Goal: Task Accomplishment & Management: Manage account settings

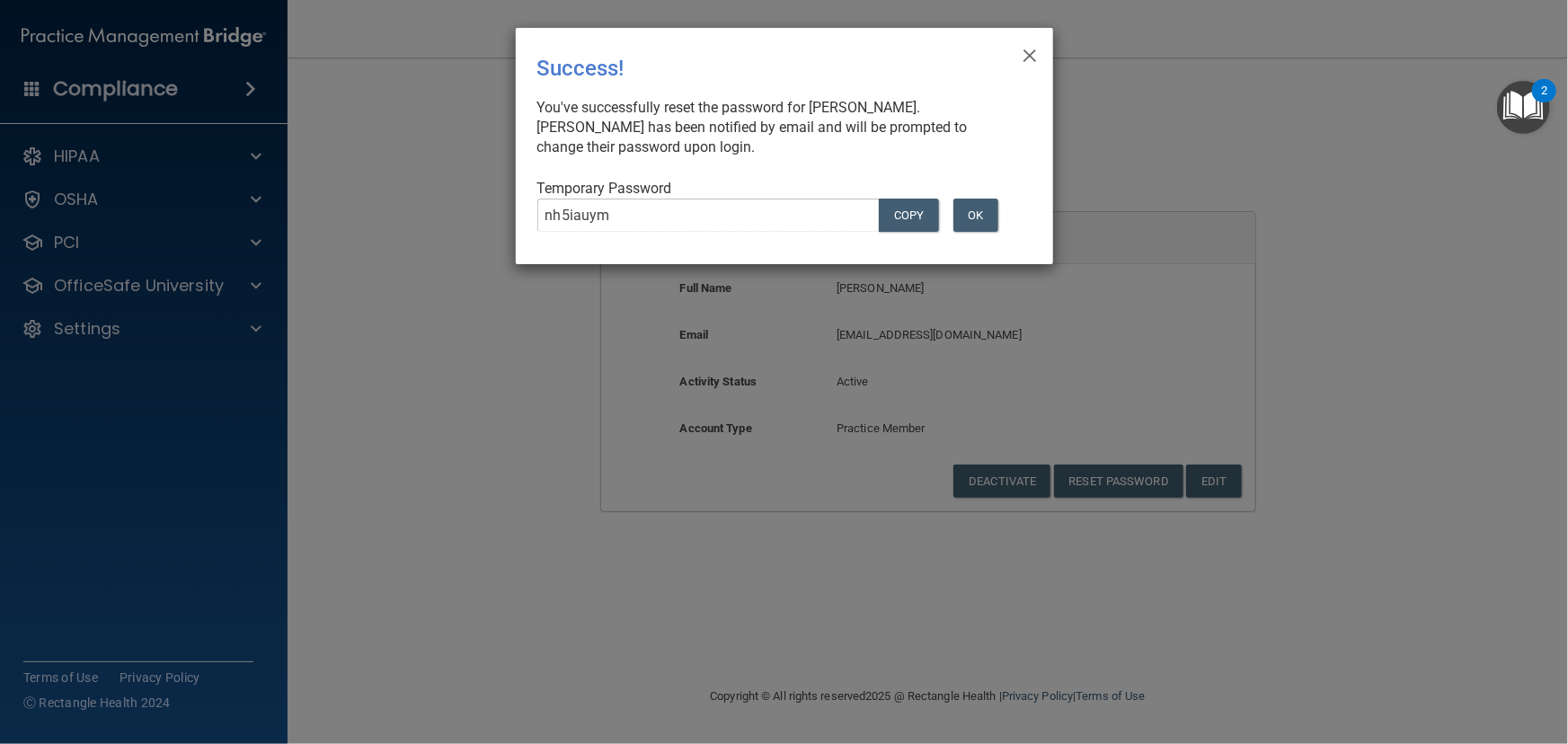
click at [977, 188] on div "Temporary Password nh5iauym Copy OK" at bounding box center [777, 213] width 480 height 67
click at [971, 216] on button "OK" at bounding box center [976, 215] width 45 height 33
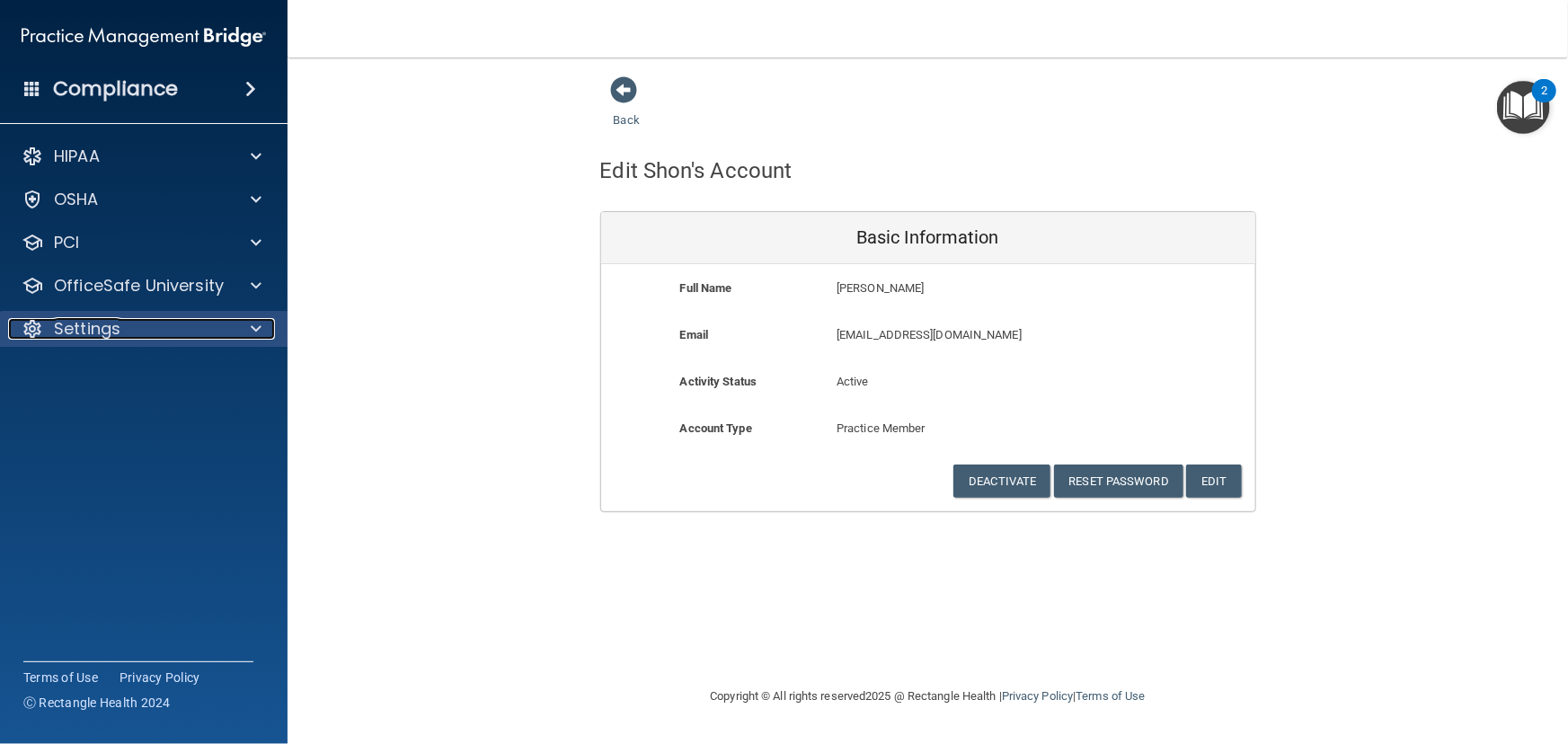
click at [189, 322] on div "Settings" at bounding box center [120, 329] width 223 height 22
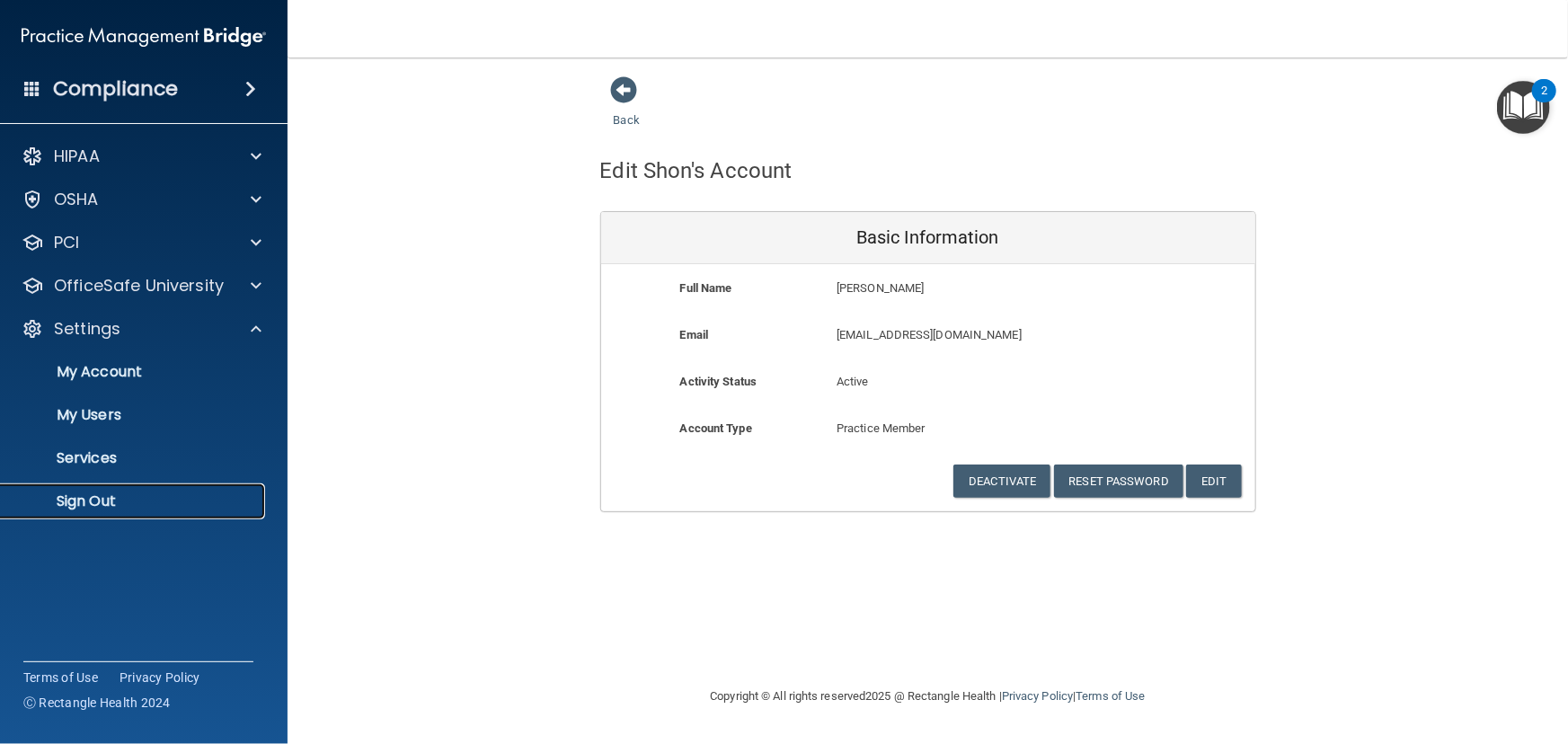
click at [132, 507] on p "Sign Out" at bounding box center [134, 501] width 245 height 18
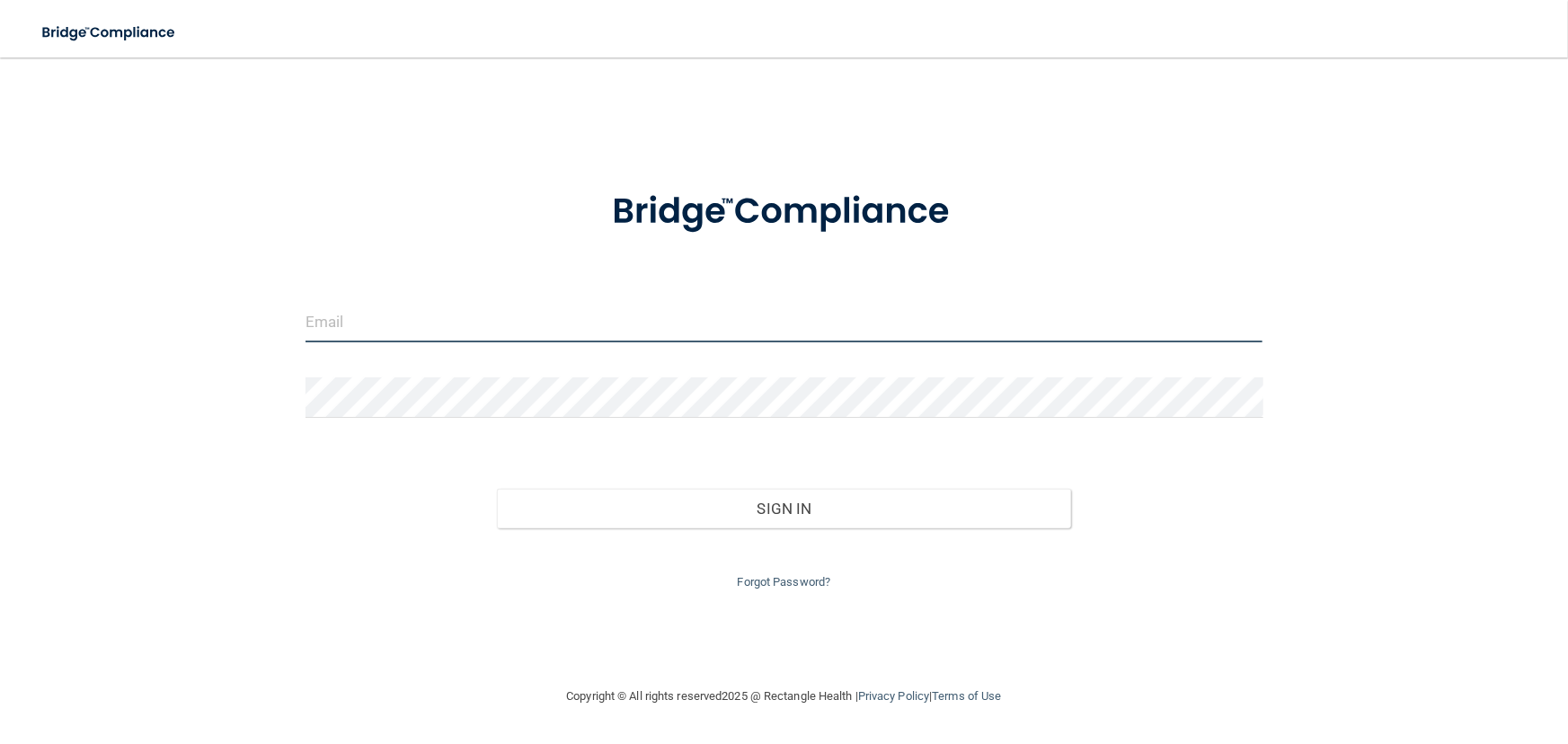
type input "[EMAIL_ADDRESS][DOMAIN_NAME]"
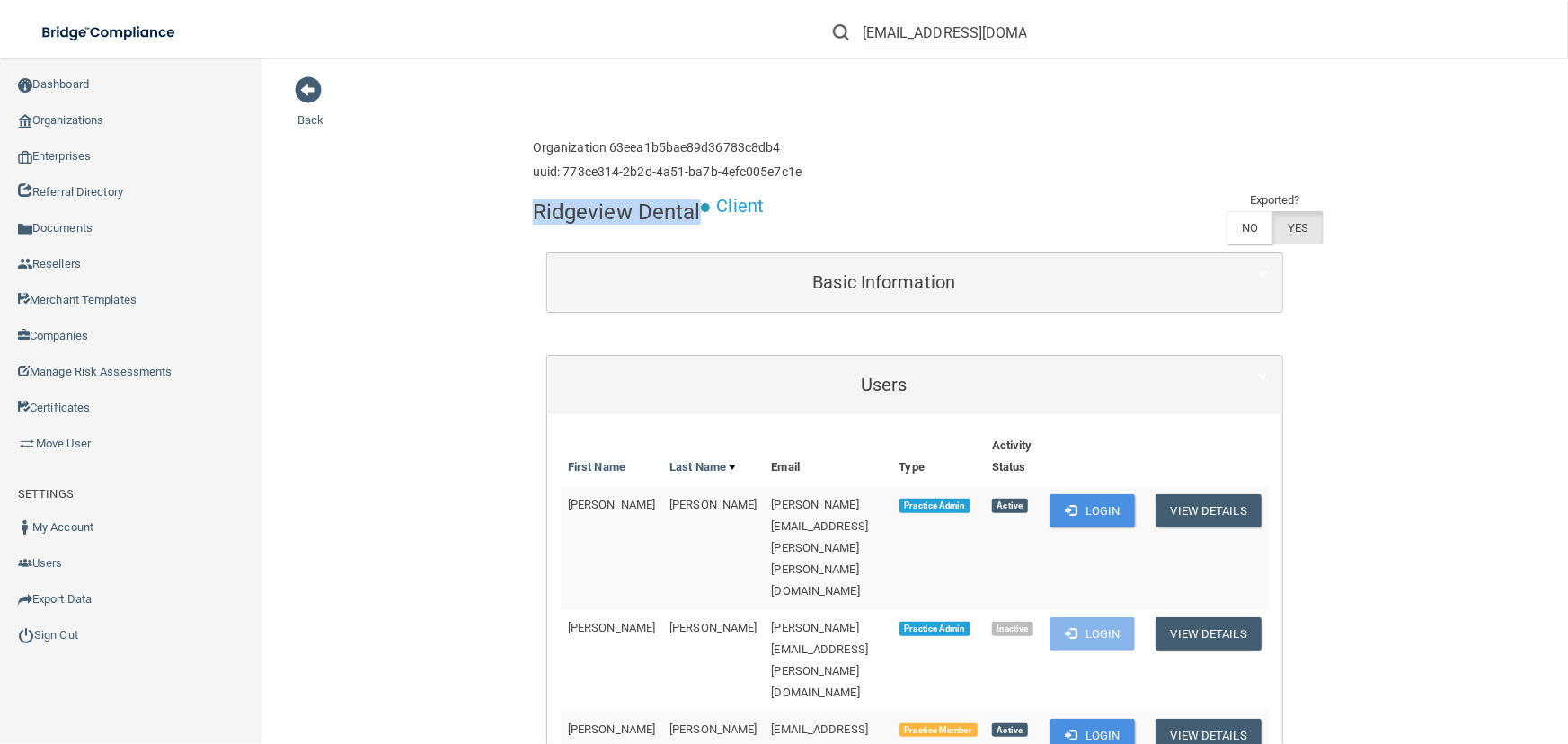
drag, startPoint x: 692, startPoint y: 205, endPoint x: 525, endPoint y: 205, distance: 167.0
click at [533, 205] on h4 "Ridgeview Dental" at bounding box center [616, 212] width 168 height 23
click at [698, 212] on h4 "Ridgeview Dental" at bounding box center [616, 212] width 168 height 23
drag, startPoint x: 691, startPoint y: 212, endPoint x: 524, endPoint y: 205, distance: 167.1
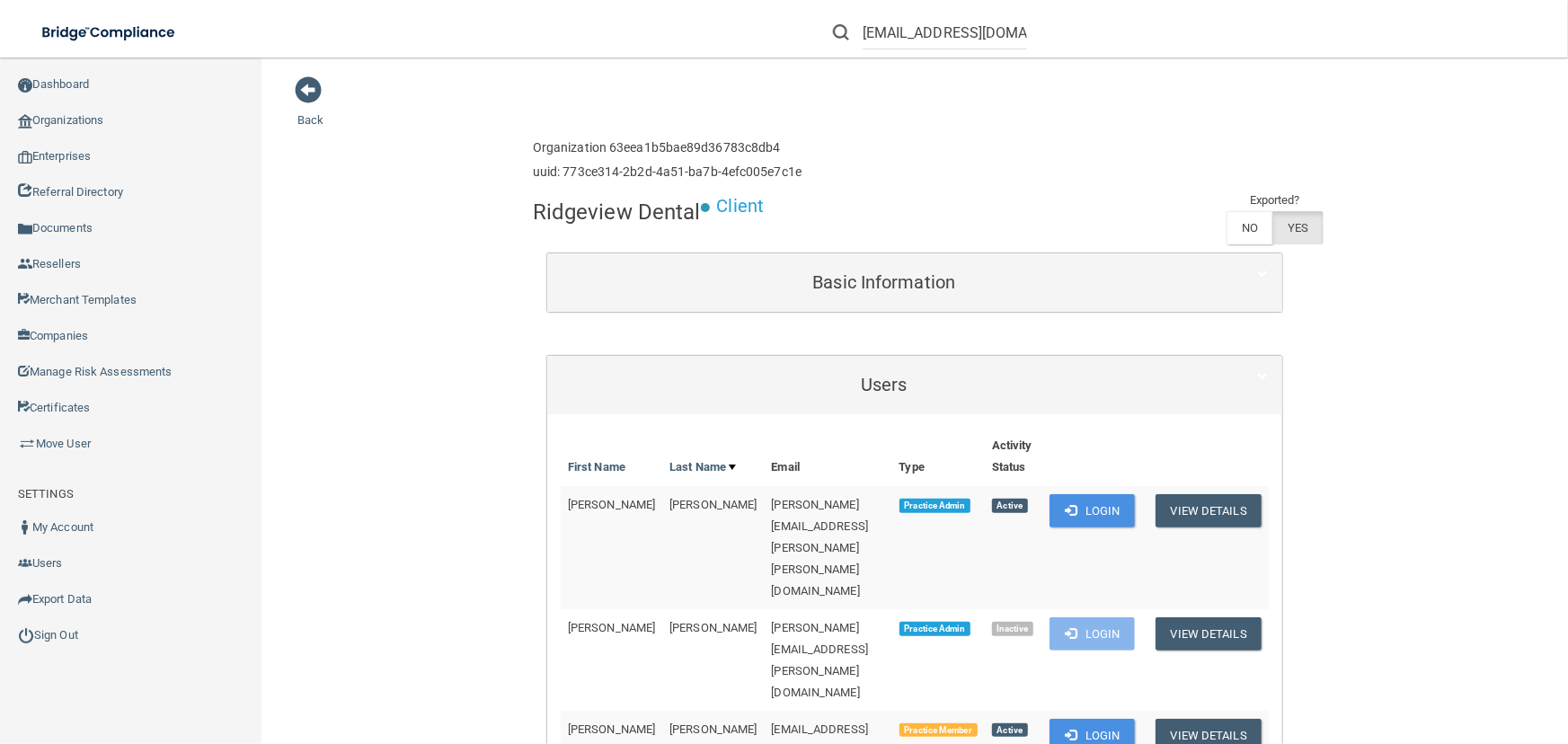
click at [703, 216] on lead "Client" at bounding box center [732, 214] width 64 height 22
drag, startPoint x: 690, startPoint y: 213, endPoint x: 524, endPoint y: 212, distance: 166.0
click at [533, 137] on div "Organization 63eea1b5bae89d36783c8db4 uuid: 773ce314-2b2d-4a51-ba7b-4efc005e7c1e" at bounding box center [667, 160] width 269 height 58
drag, startPoint x: 691, startPoint y: 209, endPoint x: 521, endPoint y: 205, distance: 170.0
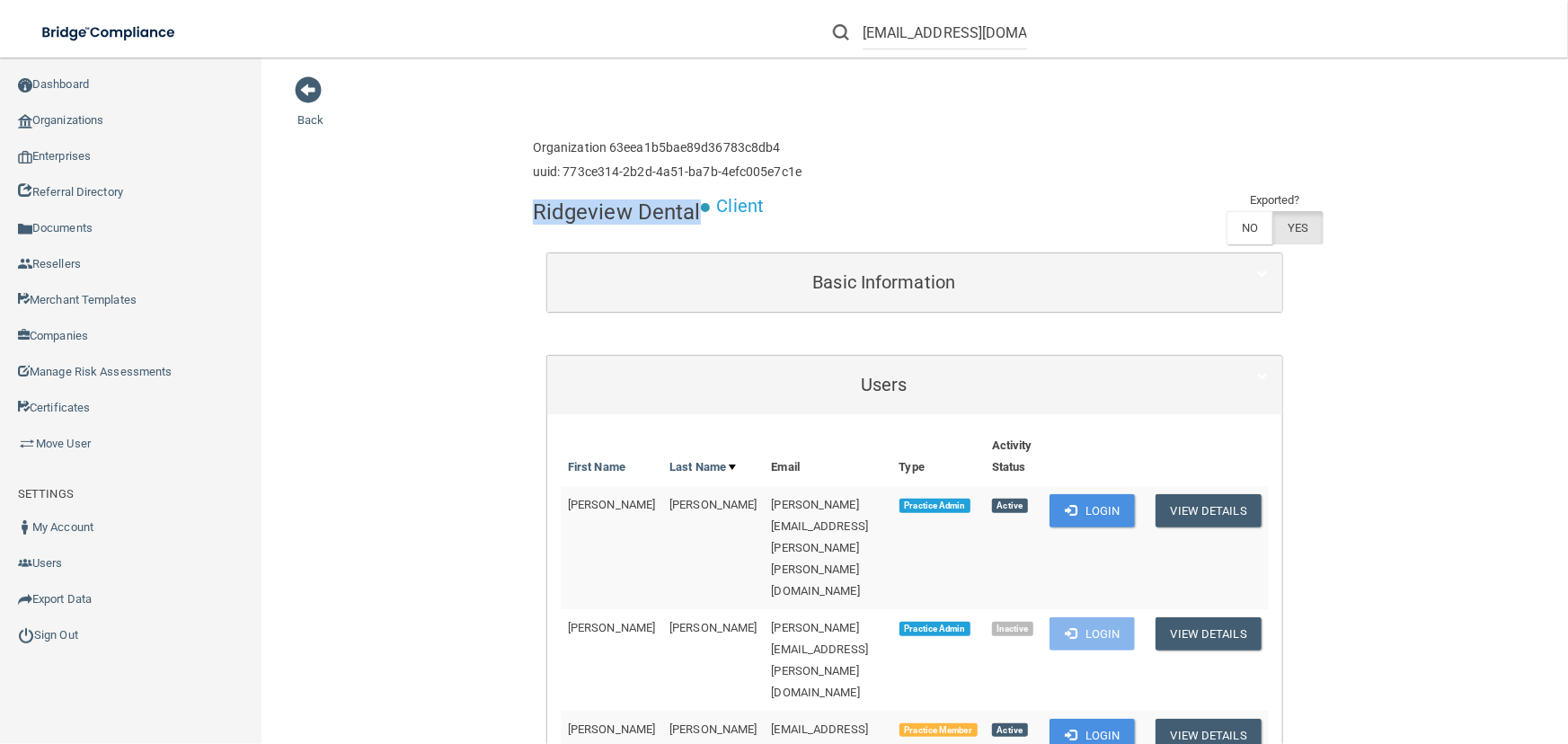
click at [701, 220] on h4 "Ridgeview Dental" at bounding box center [616, 212] width 168 height 23
click at [938, 27] on input "shonindy@gmail.com" at bounding box center [945, 32] width 165 height 33
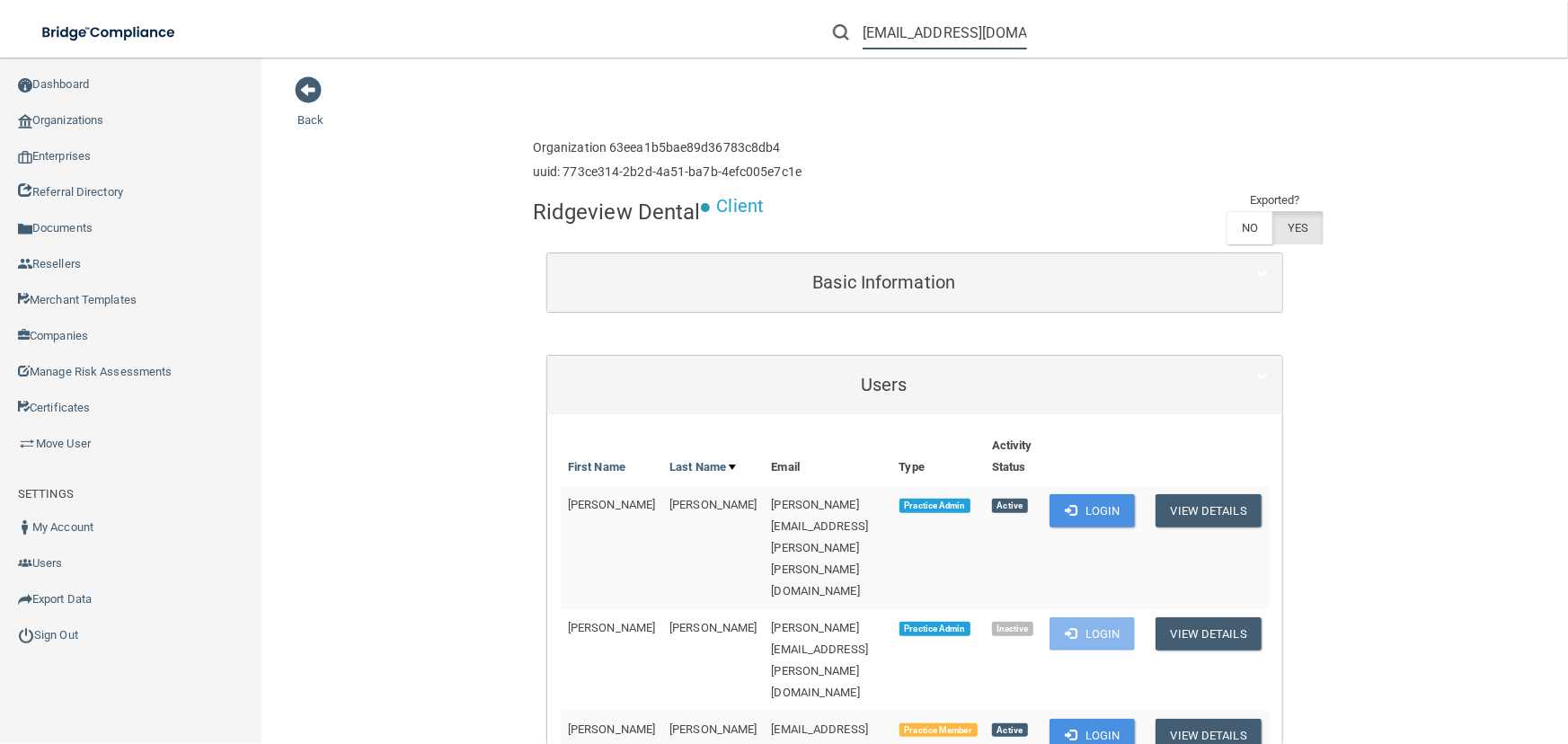
paste input "drtolosapediatrics"
type input "[EMAIL_ADDRESS][DOMAIN_NAME]"
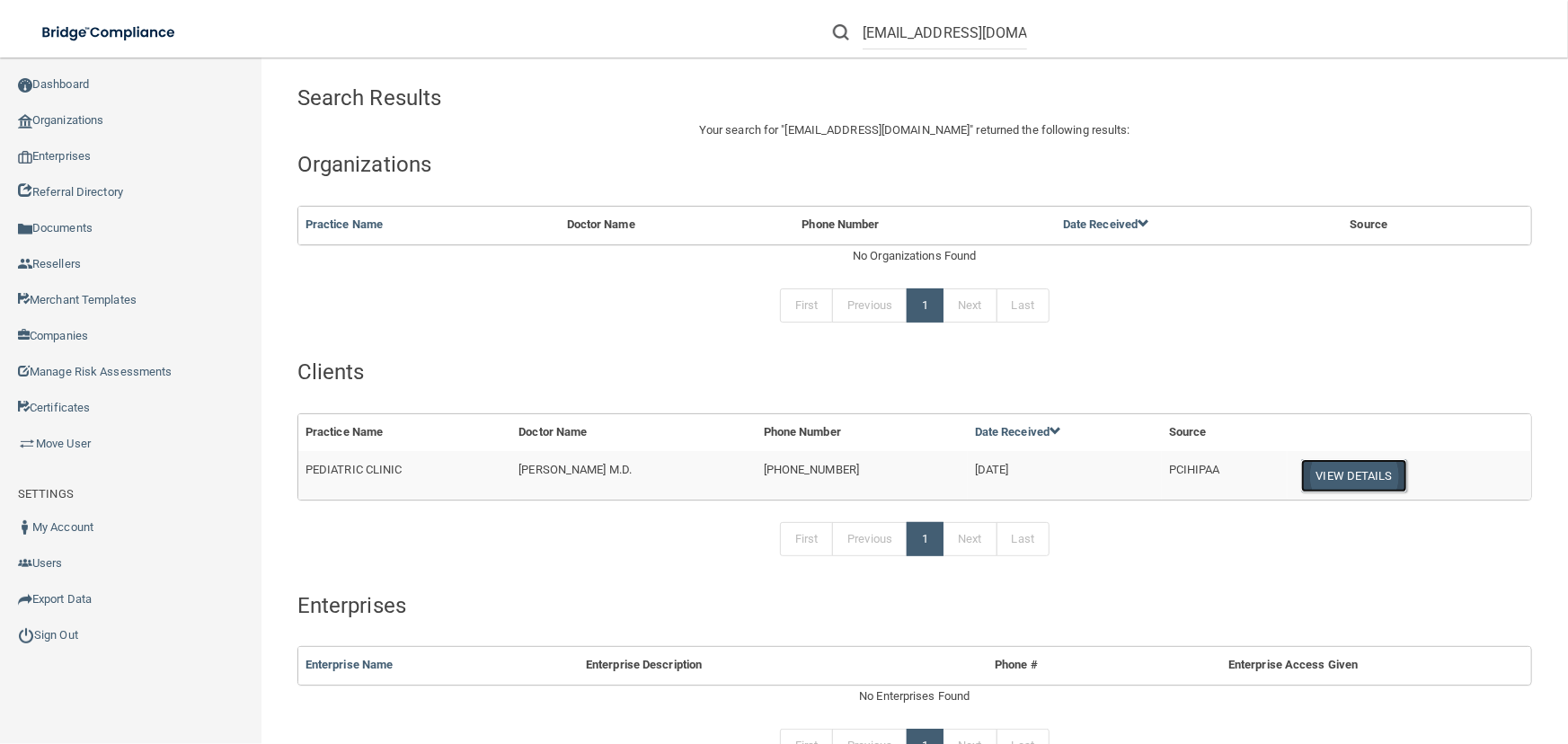
click at [1324, 472] on button "View Details" at bounding box center [1354, 475] width 106 height 33
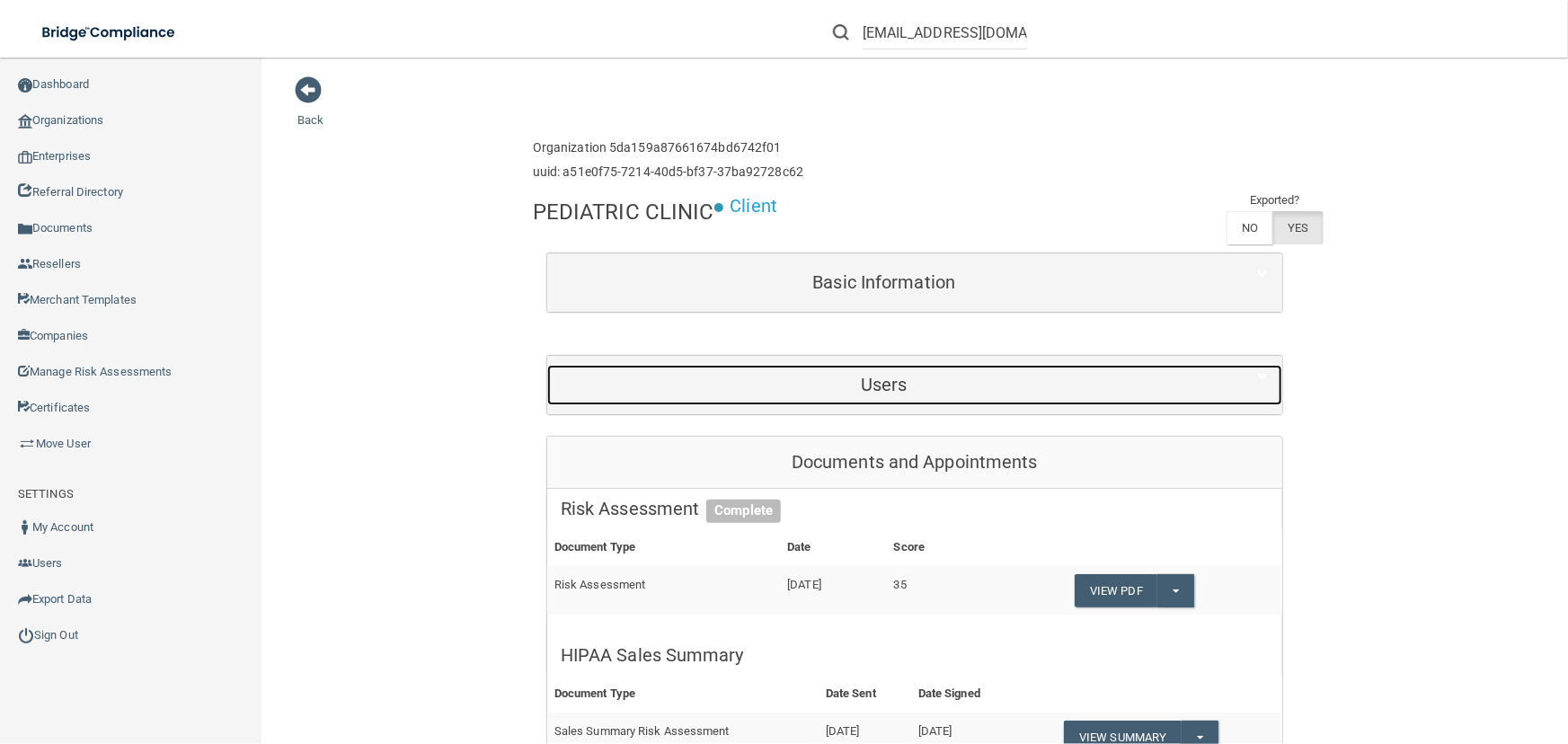
click at [870, 368] on div "Users" at bounding box center [883, 384] width 673 height 40
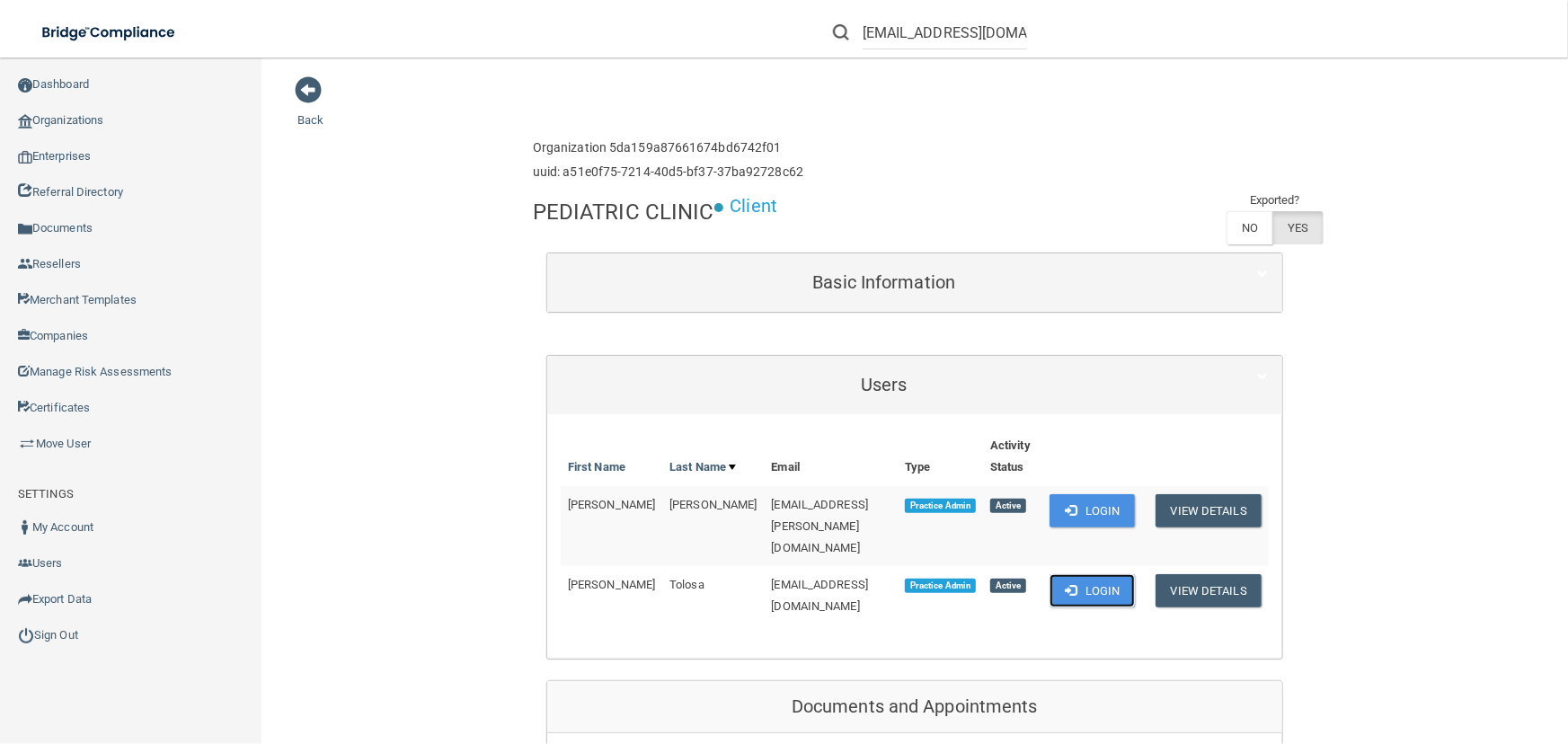
click at [1085, 574] on button "Login" at bounding box center [1091, 590] width 85 height 33
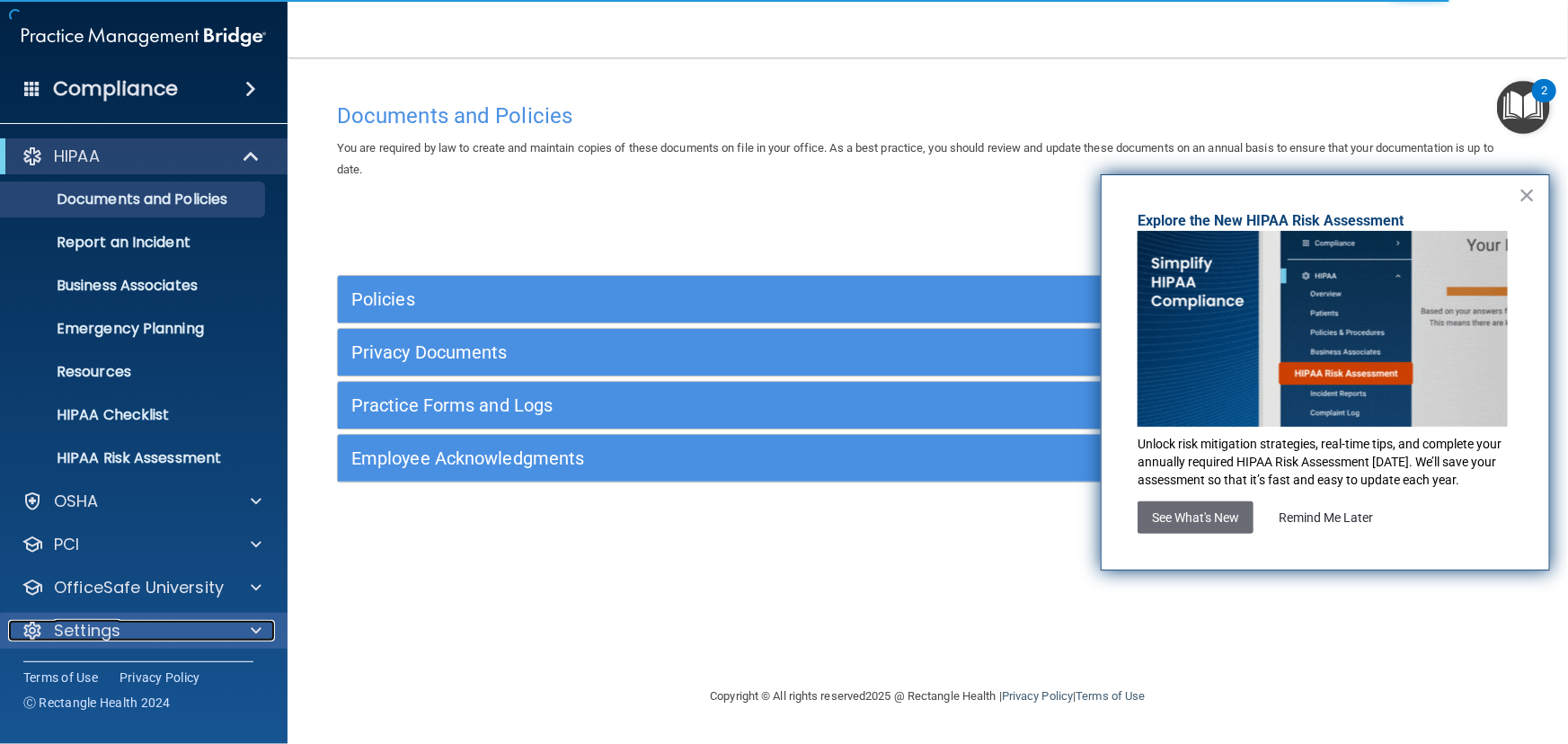
click at [153, 639] on div "Settings" at bounding box center [120, 631] width 223 height 22
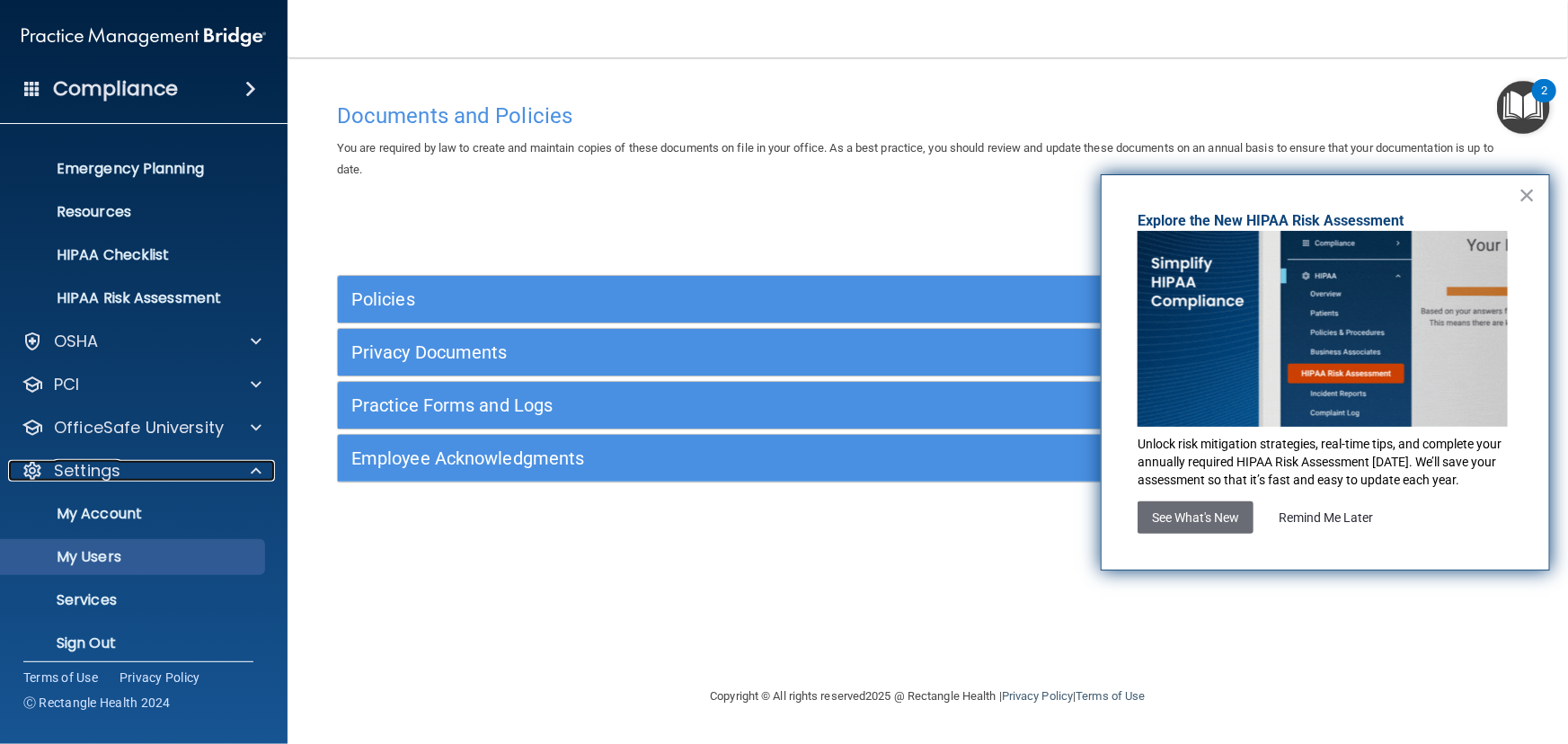
scroll to position [172, 0]
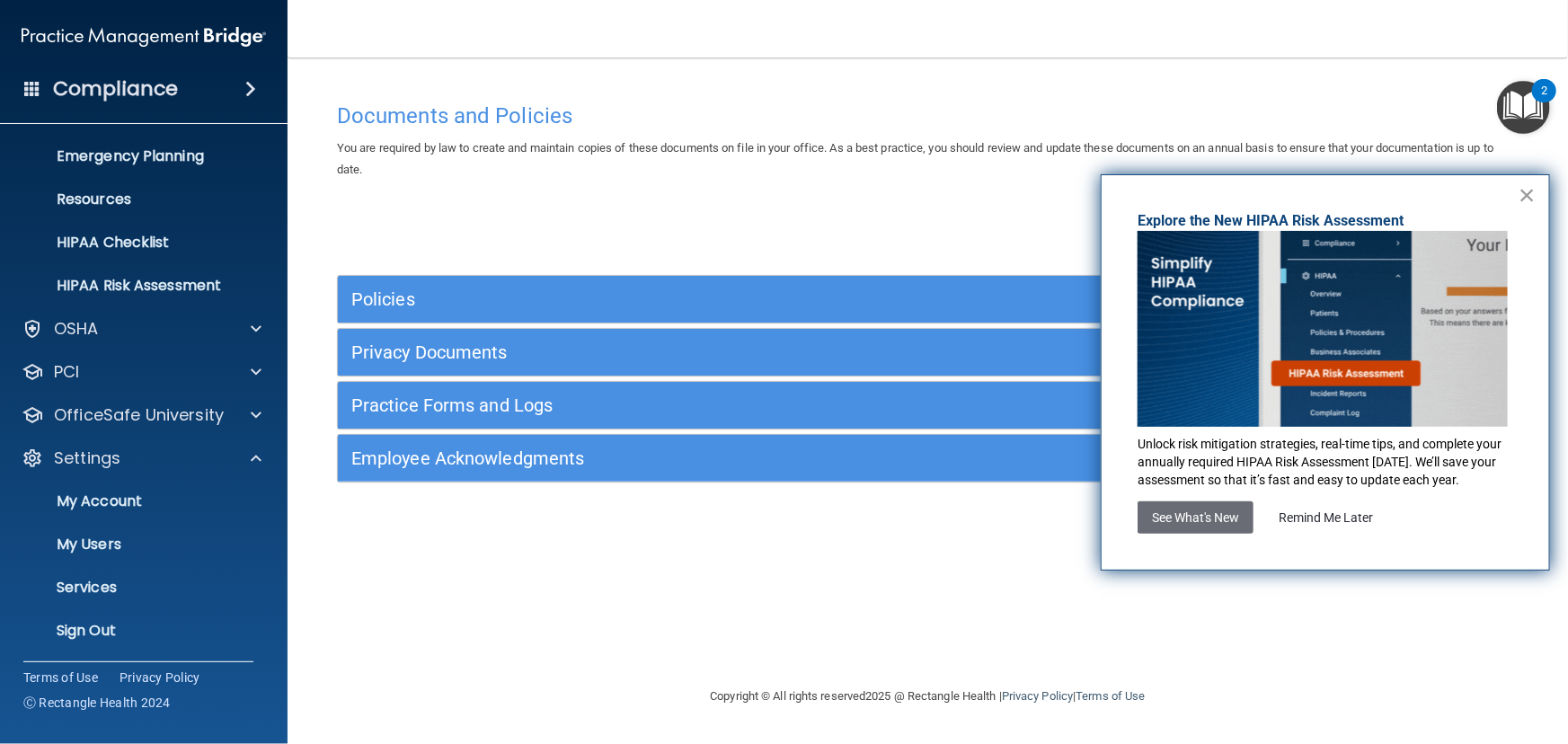
click at [1528, 195] on button "×" at bounding box center [1527, 195] width 17 height 29
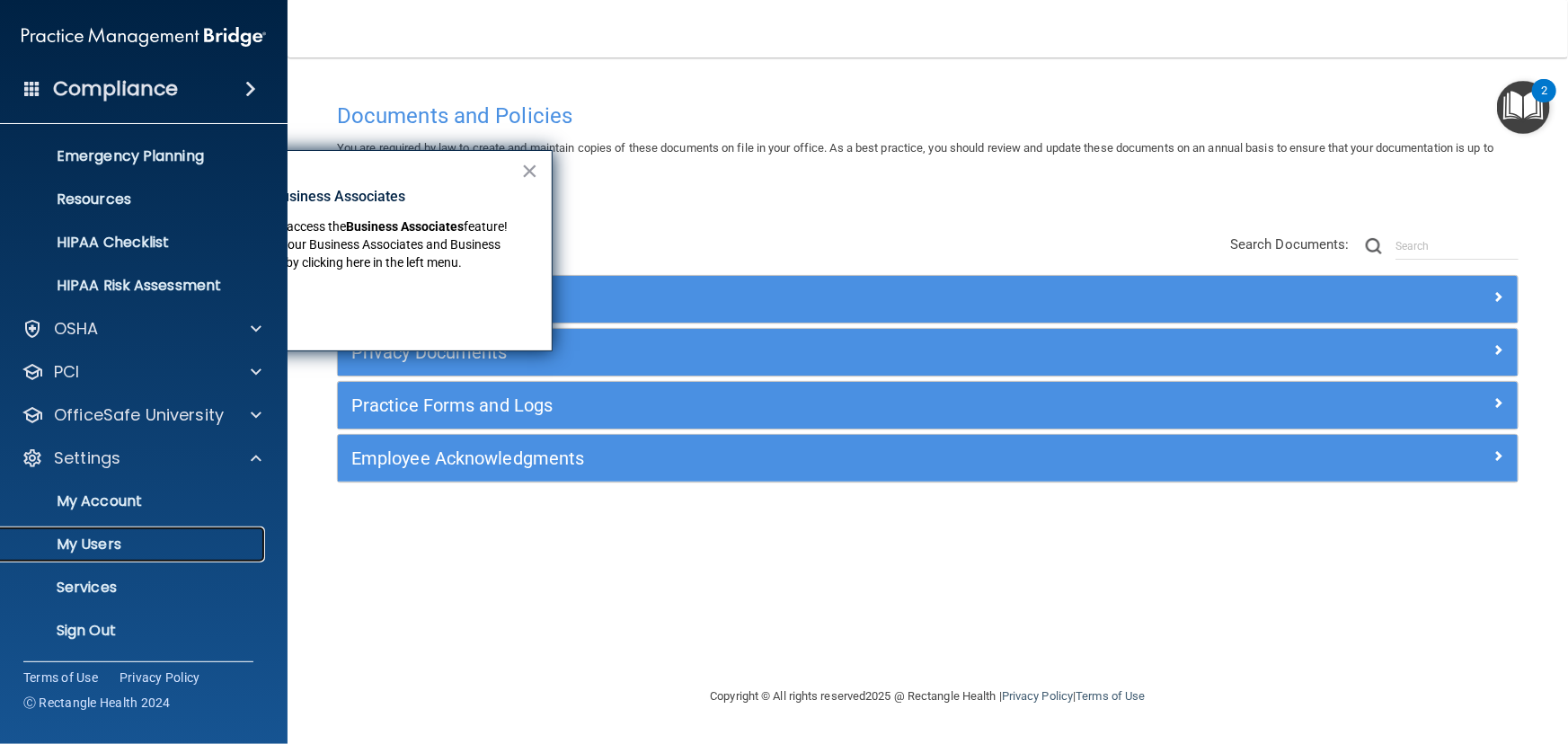
click at [125, 537] on p "My Users" at bounding box center [134, 544] width 245 height 18
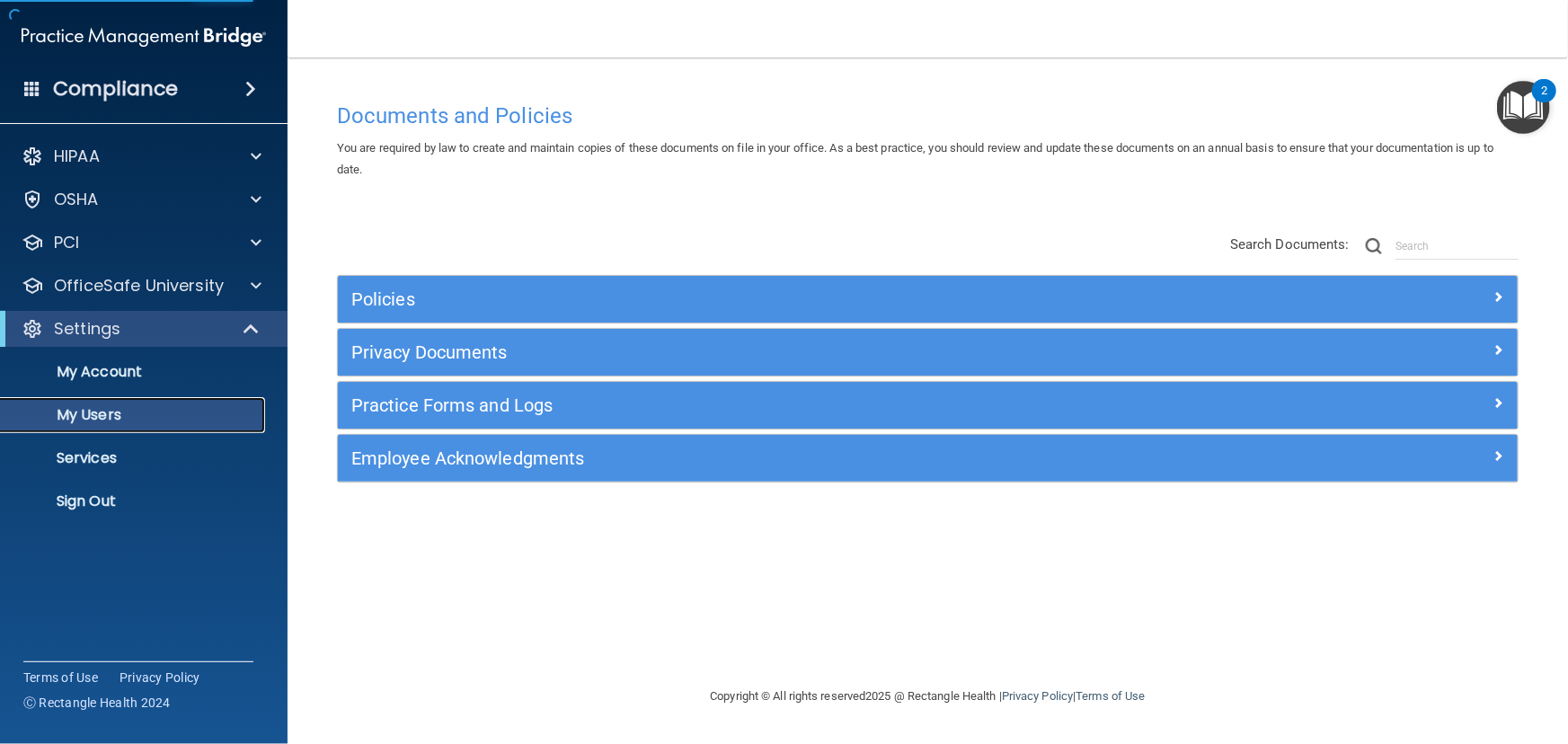
select select "20"
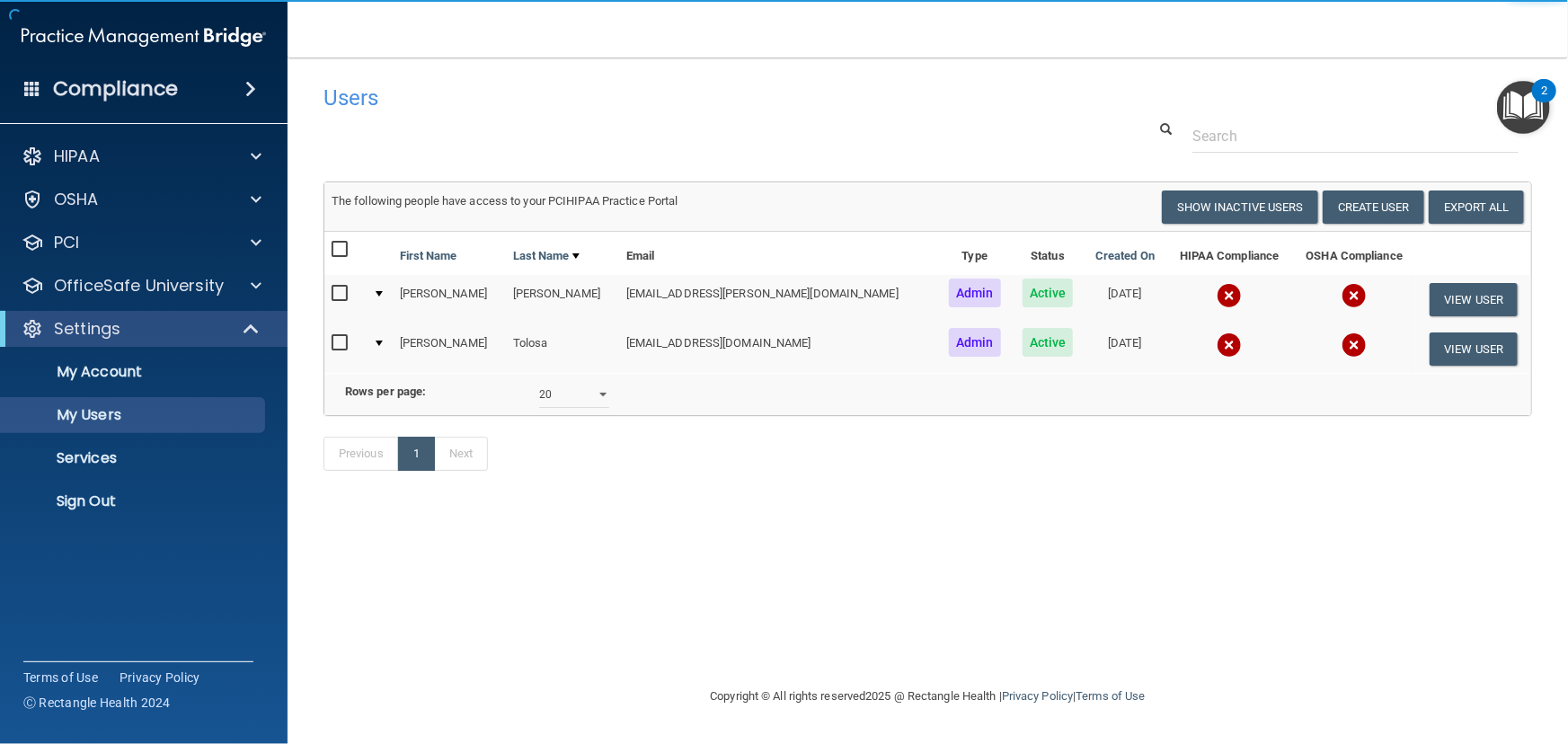
click at [1217, 290] on img at bounding box center [1229, 295] width 25 height 25
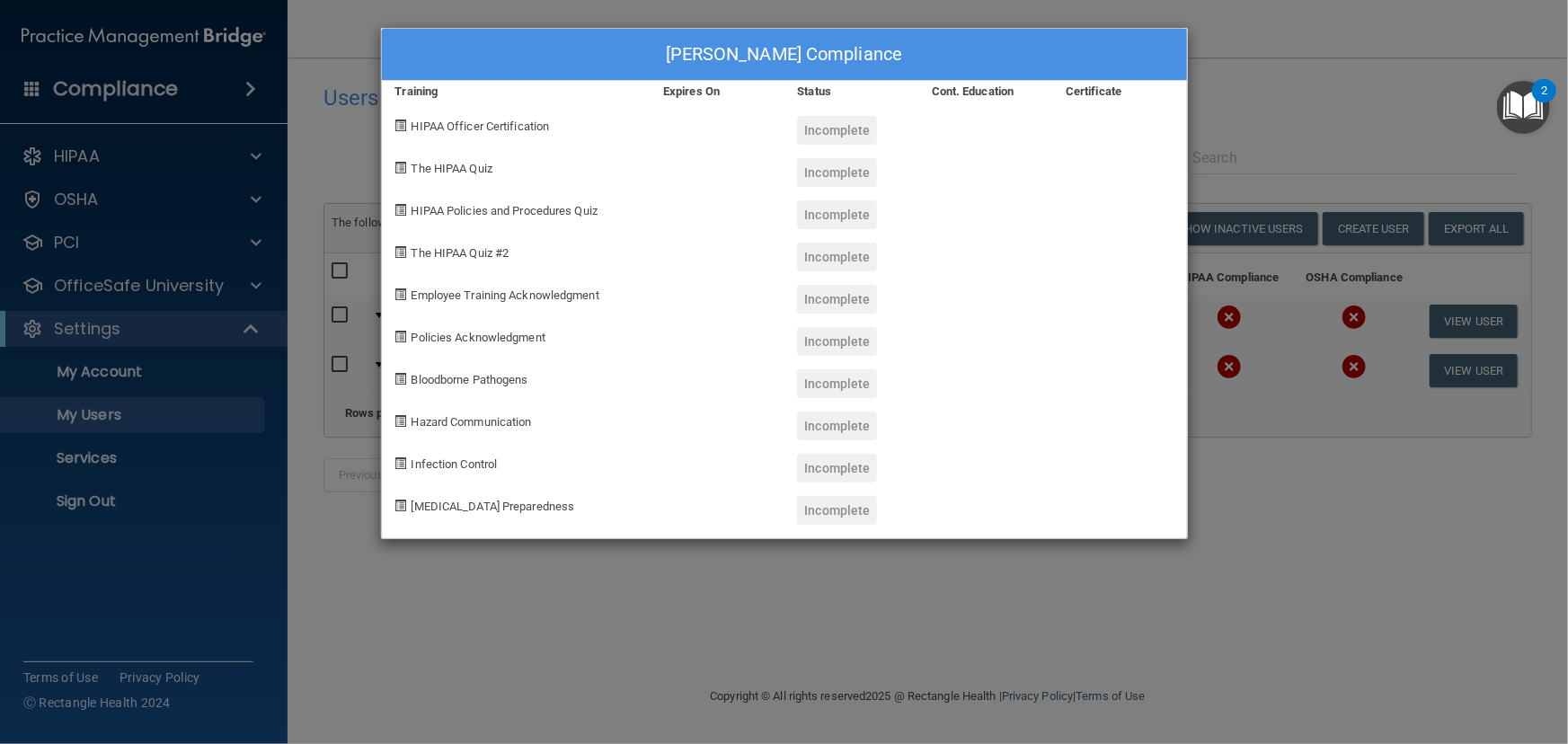
click at [1255, 530] on div "[PERSON_NAME] Compliance Training Expires On Status Cont. Education Certificate…" at bounding box center [784, 372] width 1568 height 744
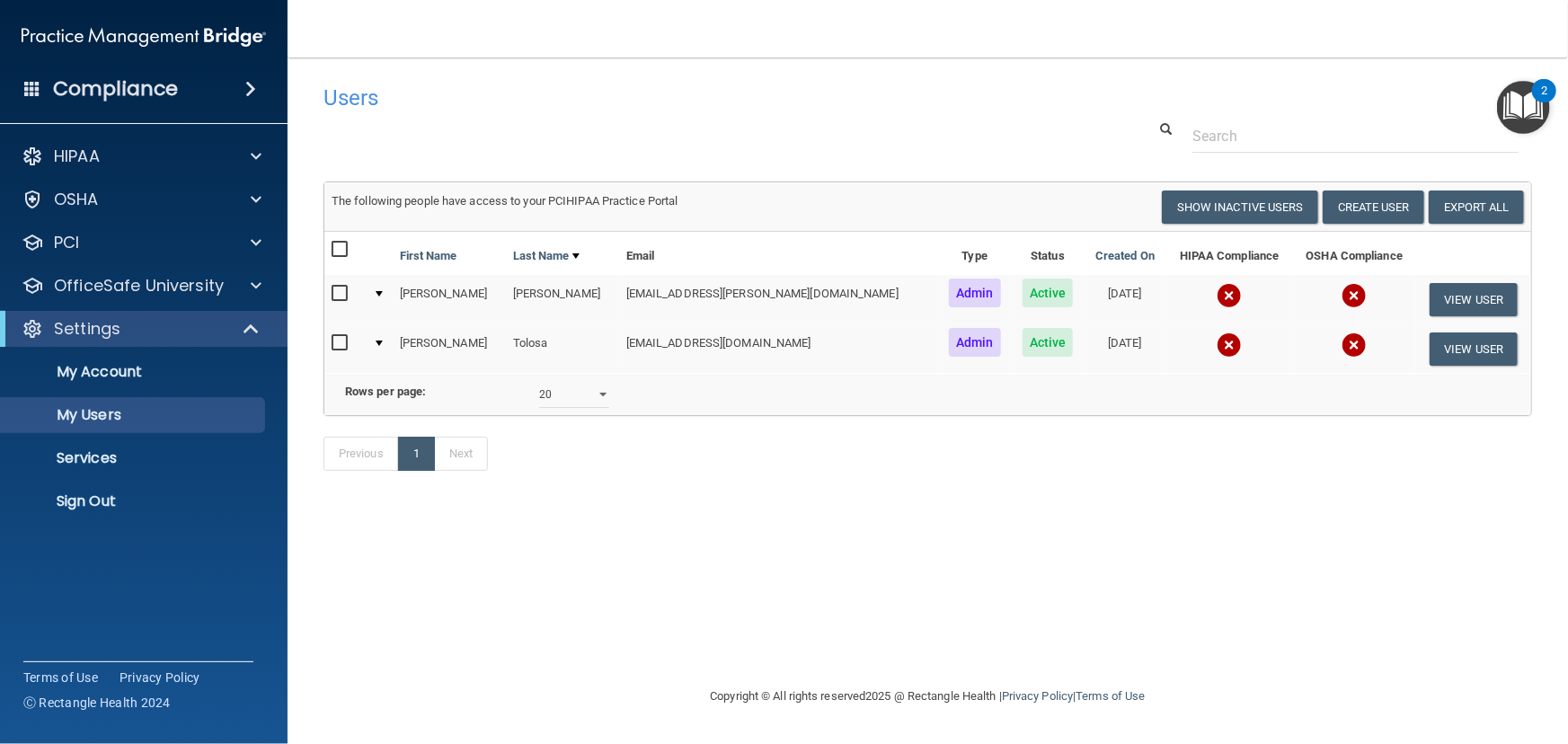
click at [1217, 341] on img at bounding box center [1229, 345] width 25 height 25
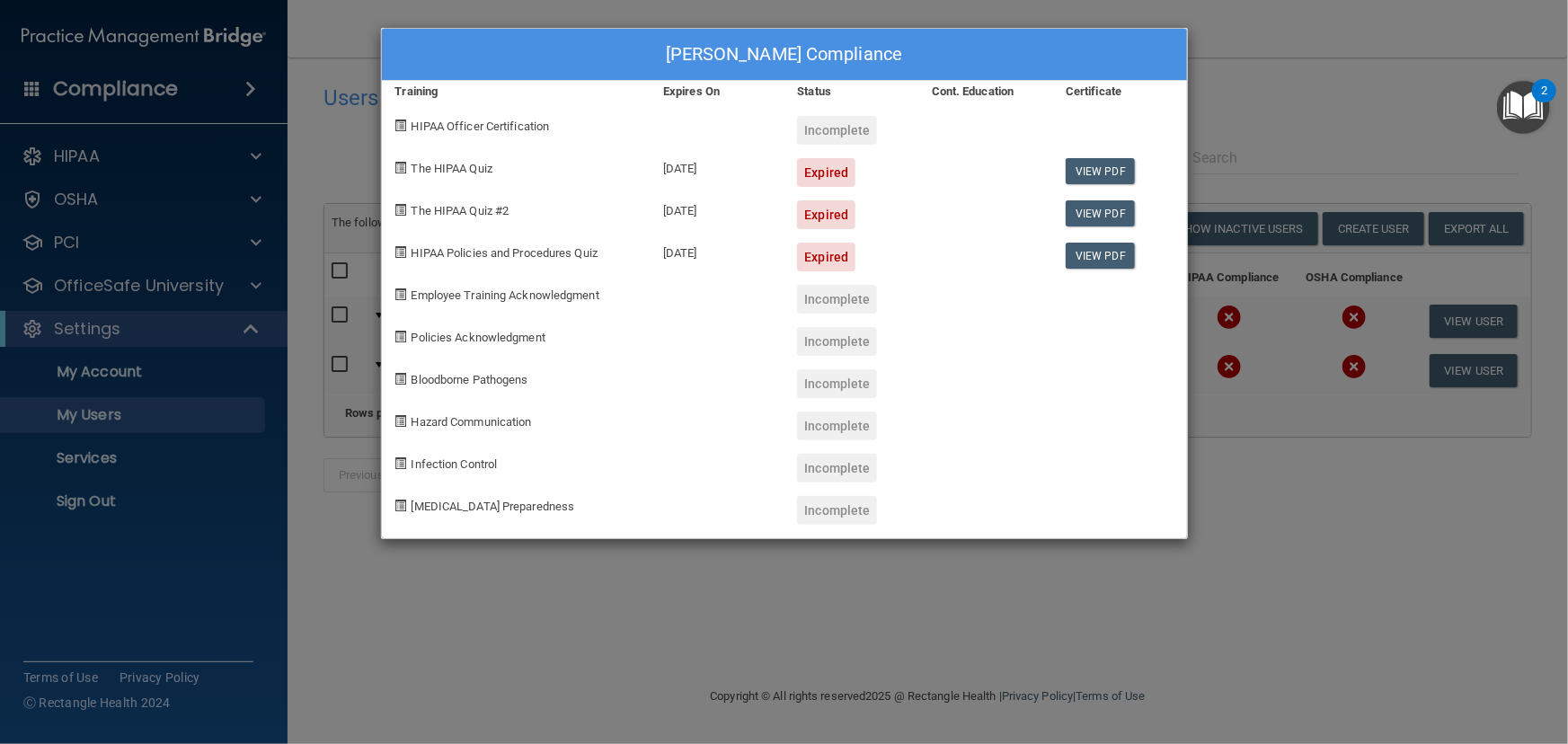
click at [1024, 581] on div "[PERSON_NAME] Compliance Training Expires On Status Cont. Education Certificate…" at bounding box center [784, 372] width 1568 height 744
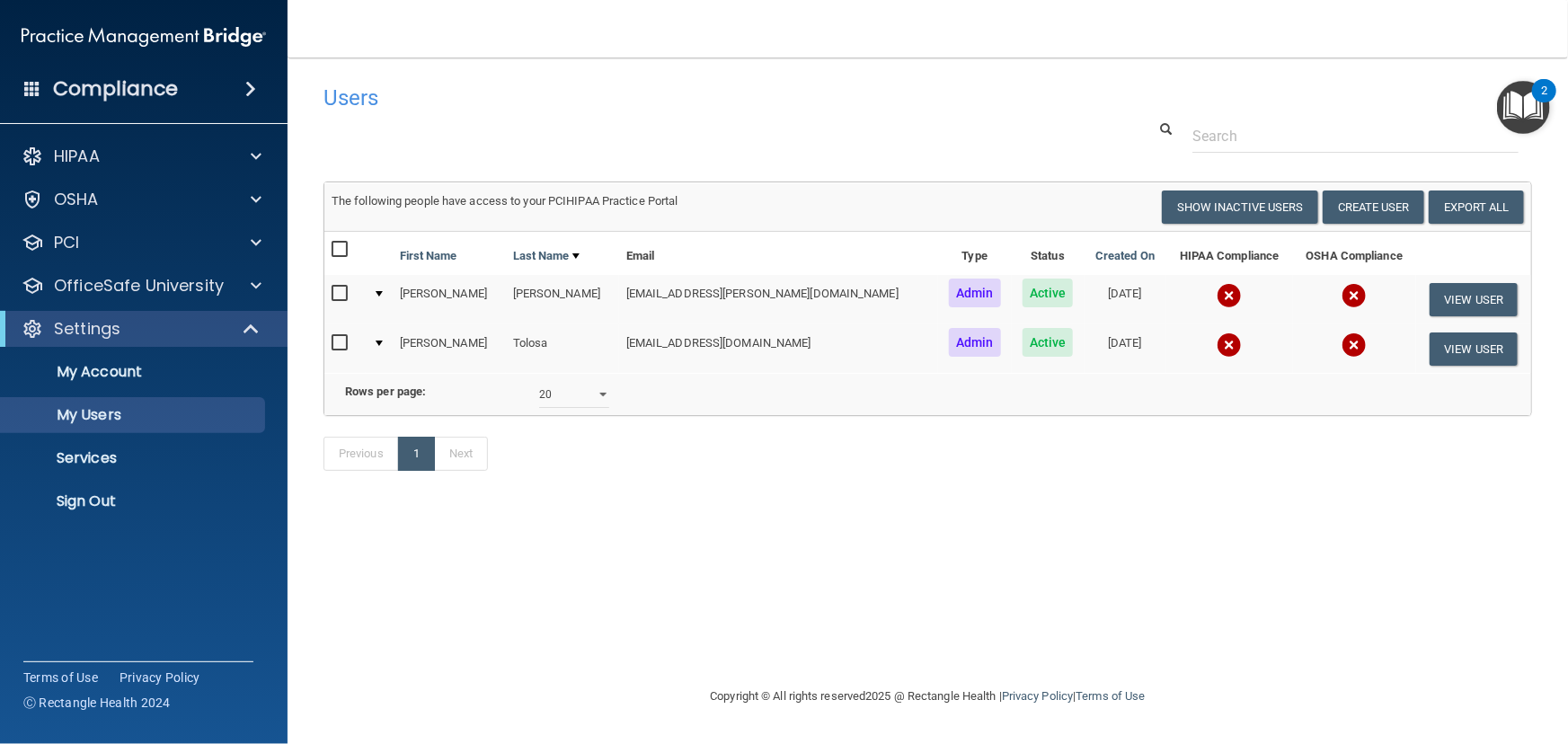
click at [1217, 340] on img at bounding box center [1229, 345] width 25 height 25
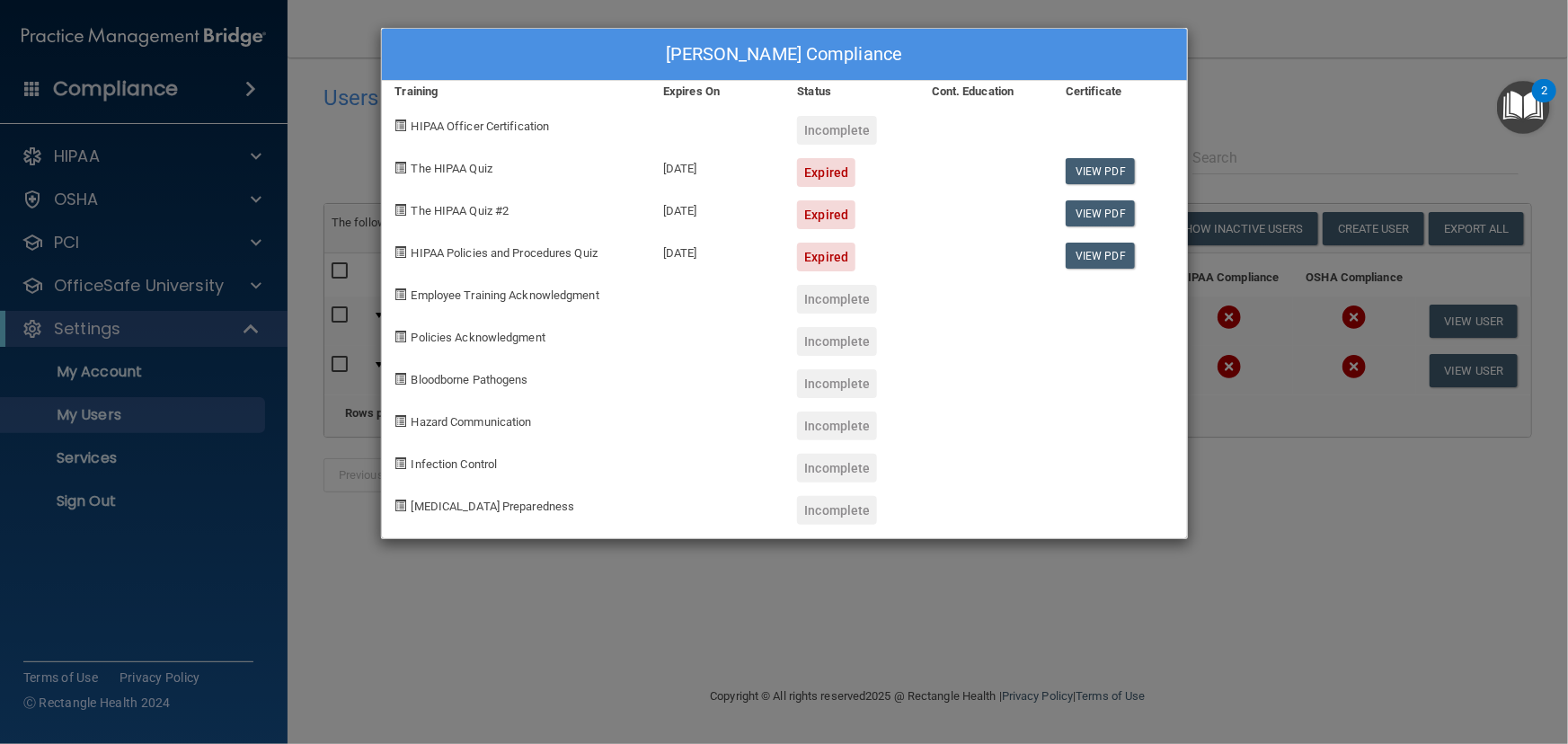
click at [1336, 108] on div "[PERSON_NAME] Compliance Training Expires On Status Cont. Education Certificate…" at bounding box center [784, 372] width 1568 height 744
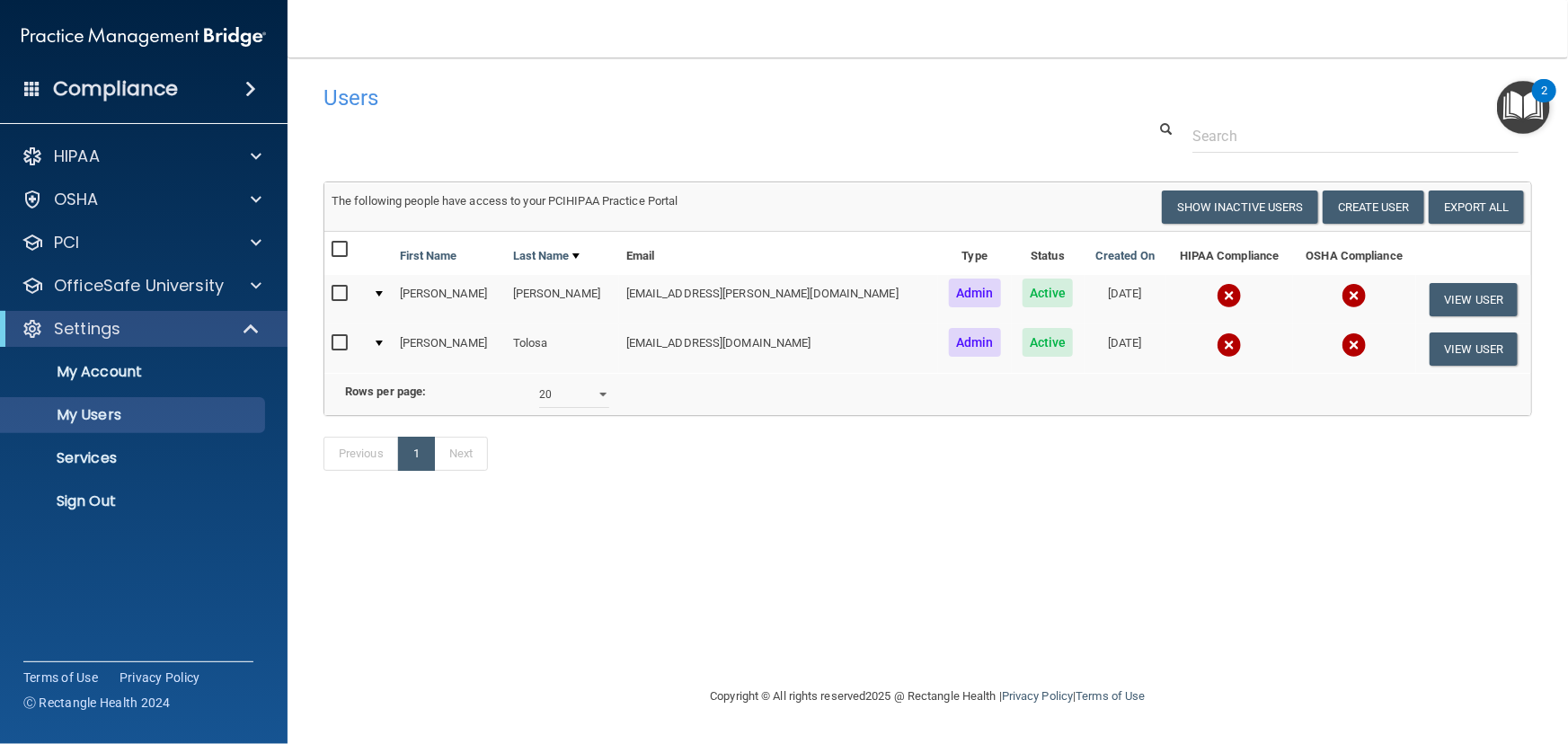
click at [657, 494] on div "Previous 1 Next" at bounding box center [927, 457] width 1235 height 82
click at [1217, 338] on img at bounding box center [1229, 345] width 25 height 25
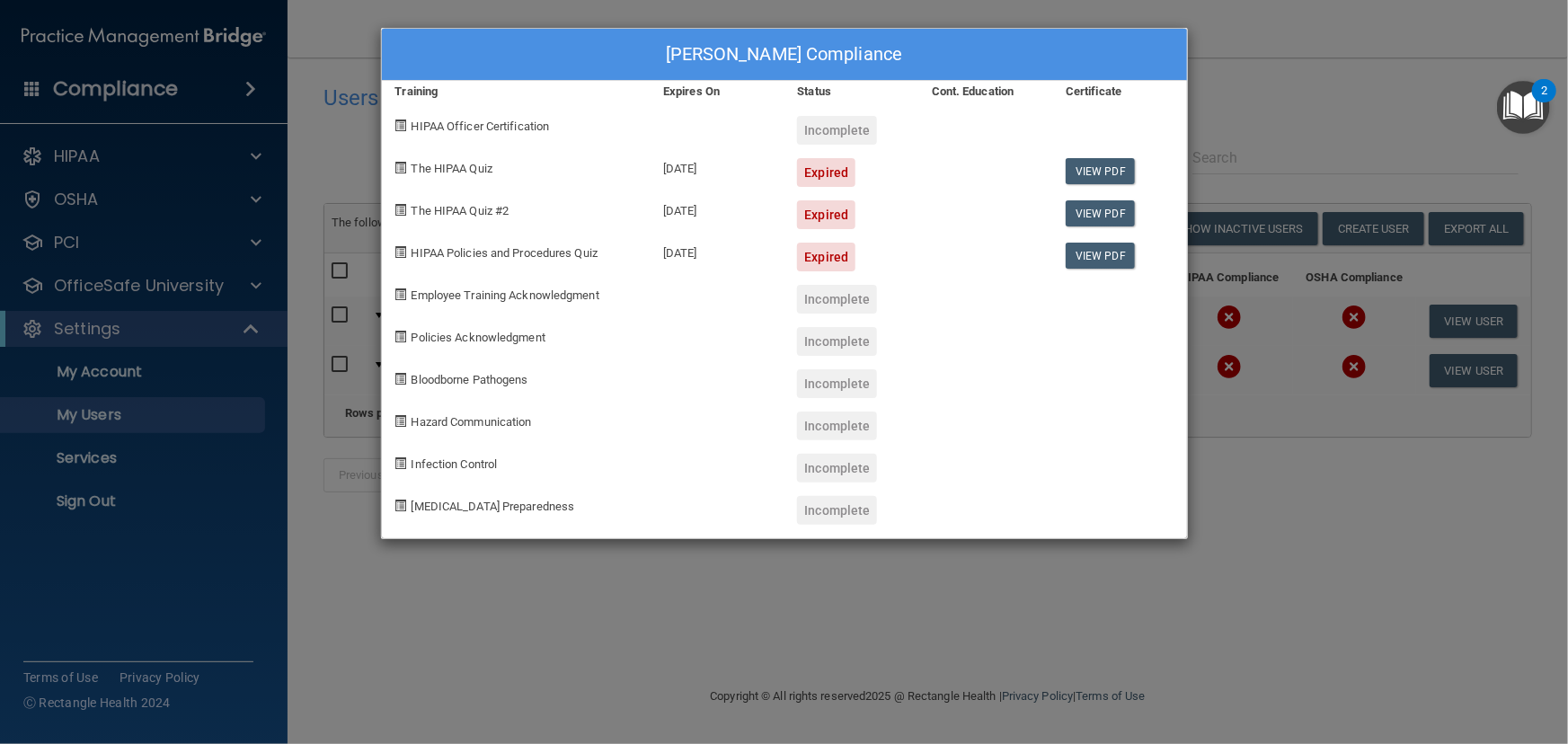
click at [1284, 563] on div "[PERSON_NAME] Compliance Training Expires On Status Cont. Education Certificate…" at bounding box center [784, 372] width 1568 height 744
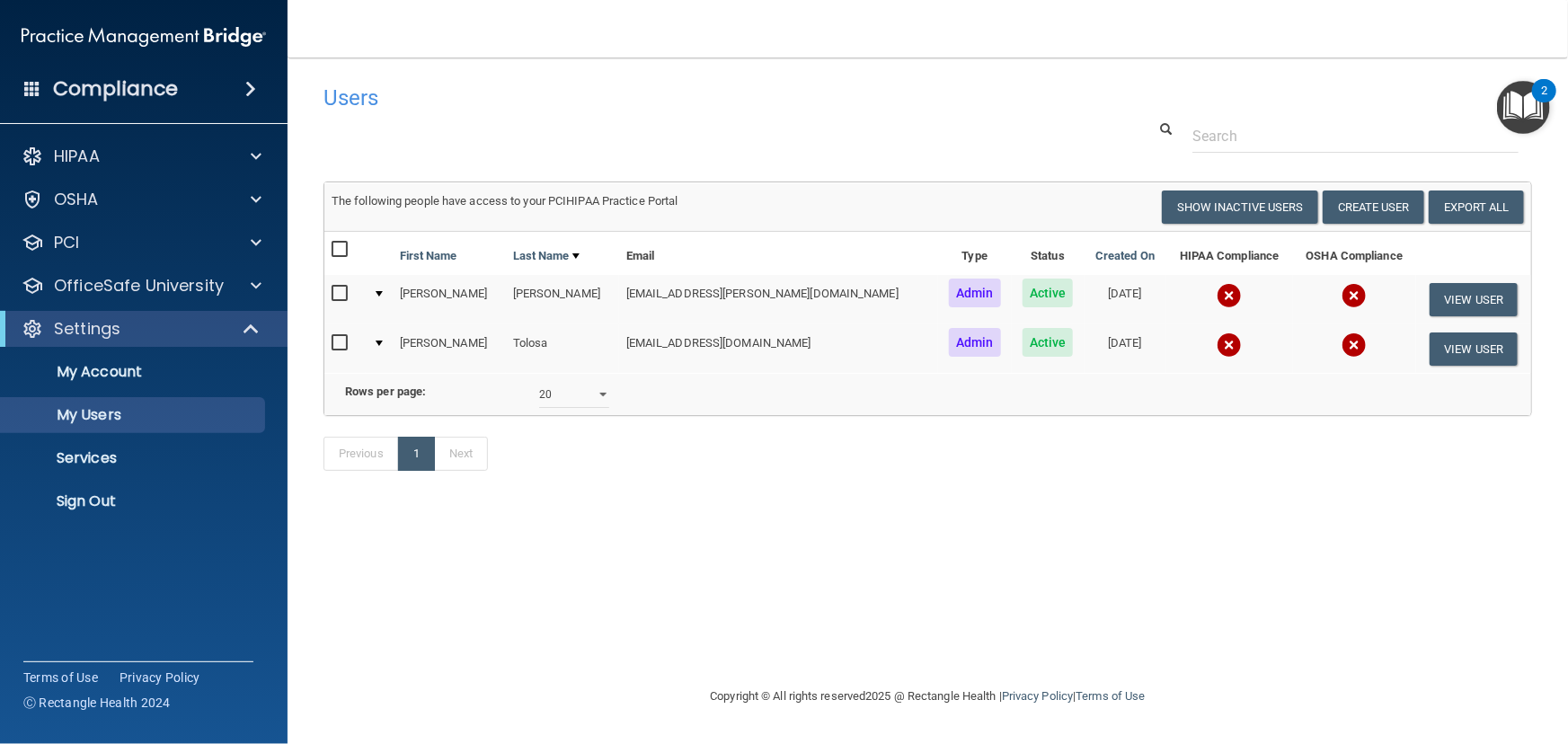
click at [1217, 345] on img at bounding box center [1229, 345] width 25 height 25
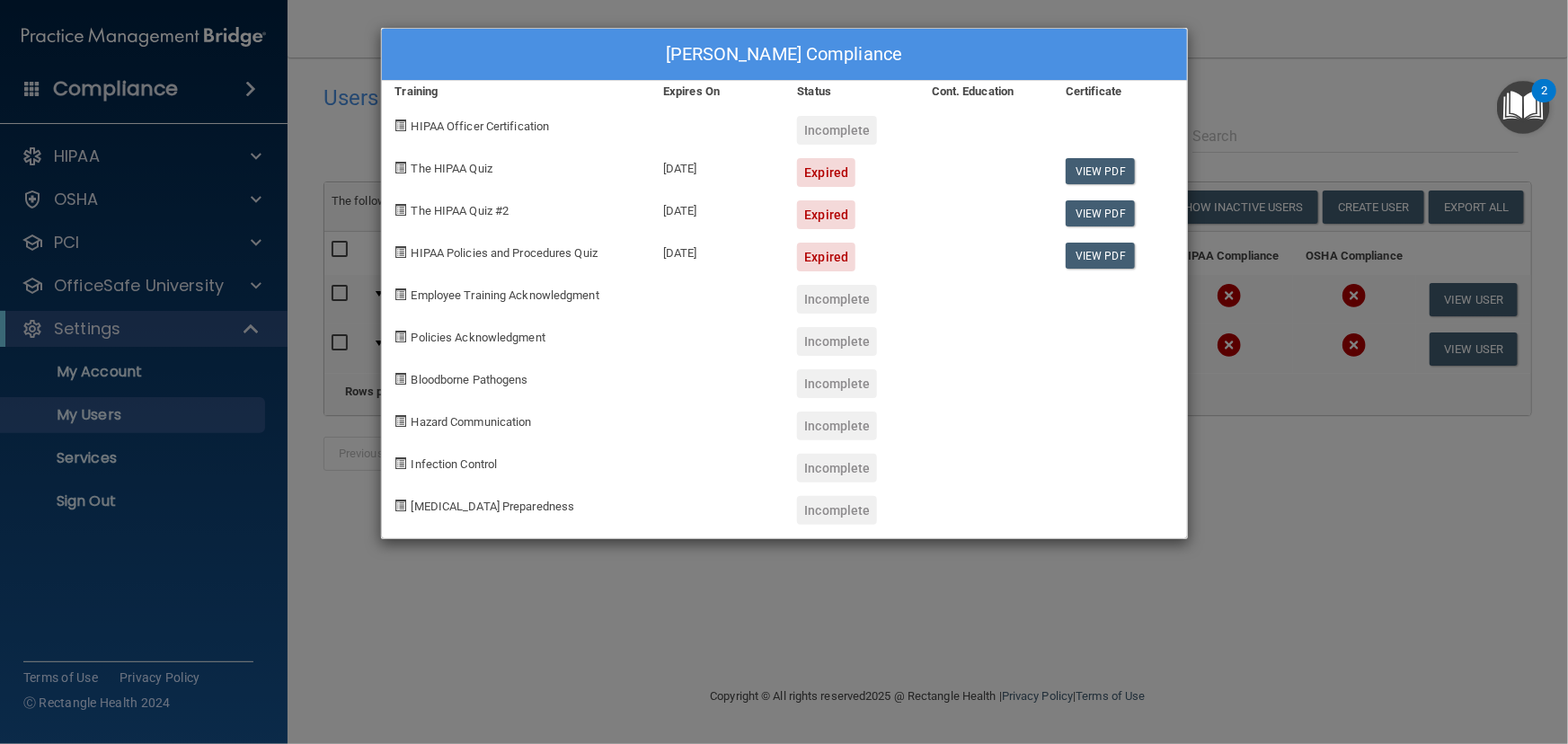
click at [1276, 532] on div "[PERSON_NAME] Compliance Training Expires On Status Cont. Education Certificate…" at bounding box center [784, 372] width 1568 height 744
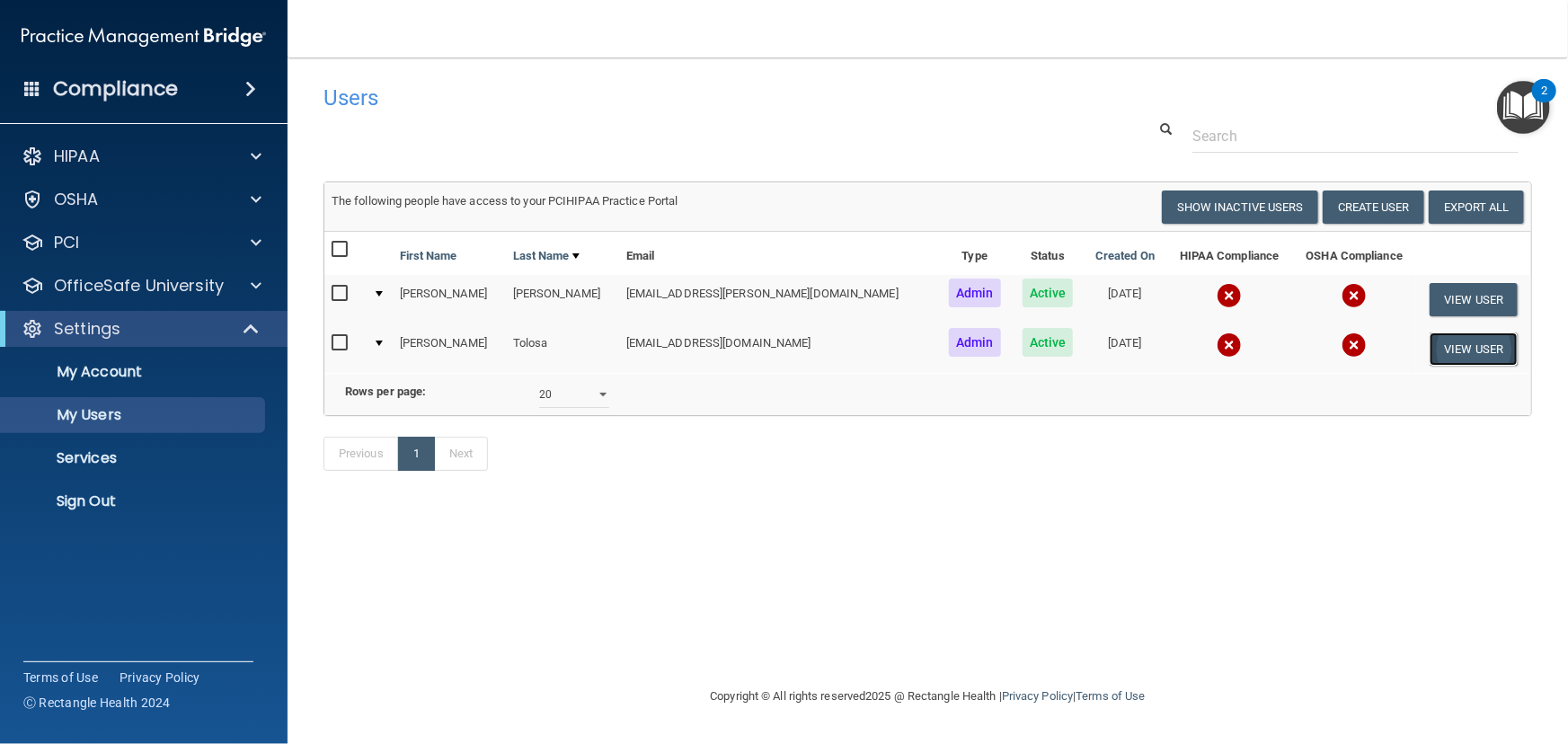
click at [1472, 352] on button "View User" at bounding box center [1473, 349] width 89 height 33
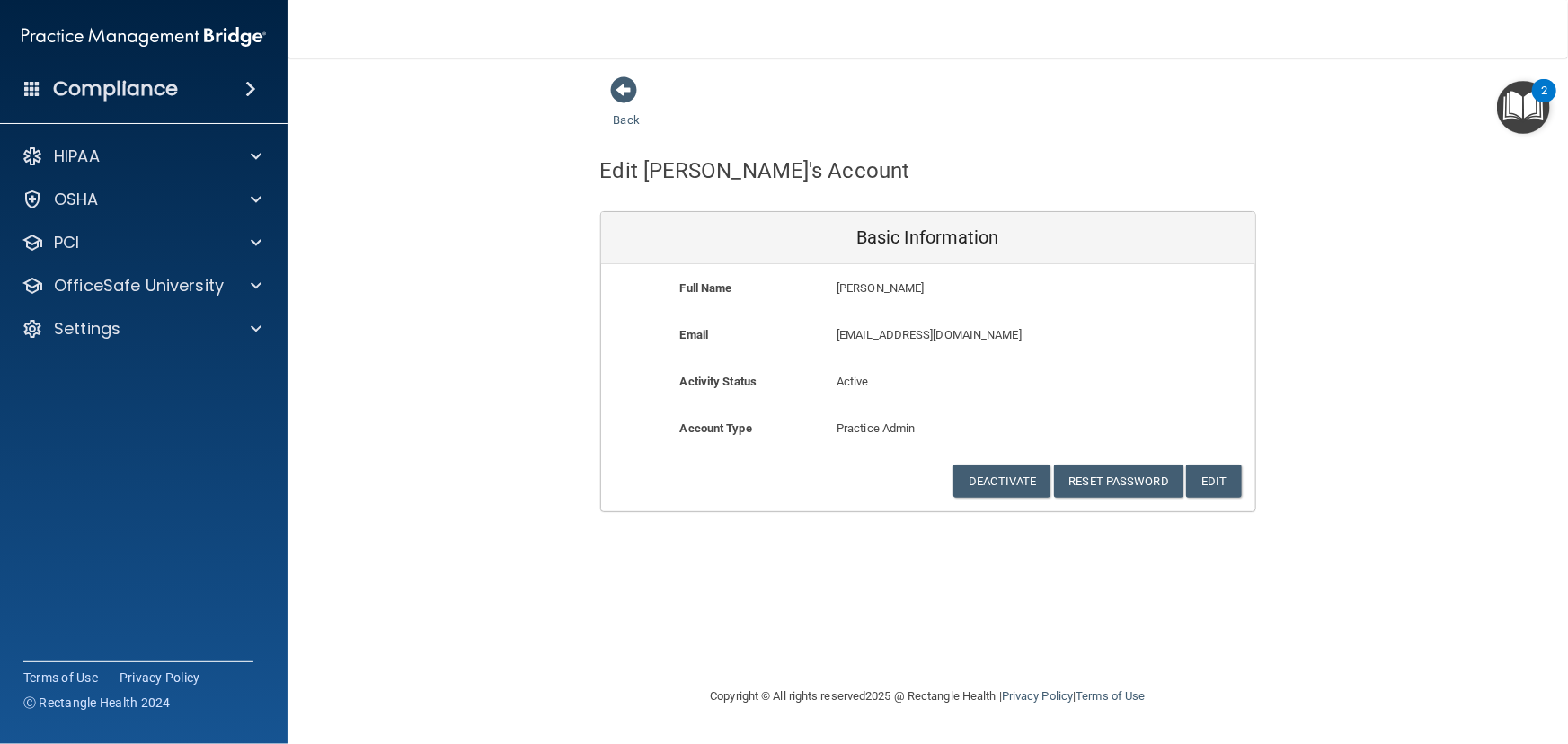
click at [1188, 325] on div "Email [EMAIL_ADDRESS][DOMAIN_NAME] [EMAIL_ADDRESS][DOMAIN_NAME]" at bounding box center [928, 340] width 654 height 33
click at [632, 86] on span at bounding box center [624, 90] width 27 height 27
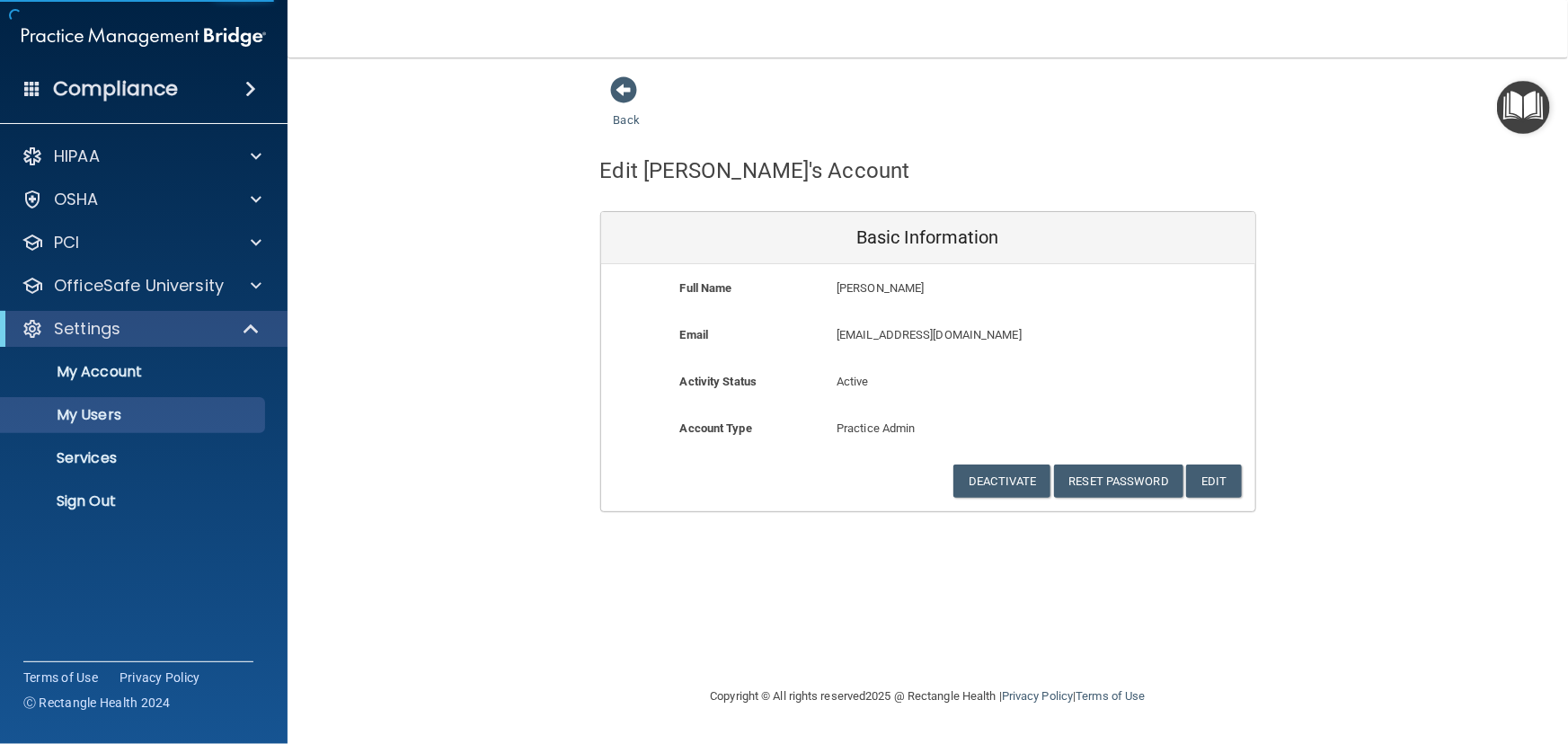
select select "20"
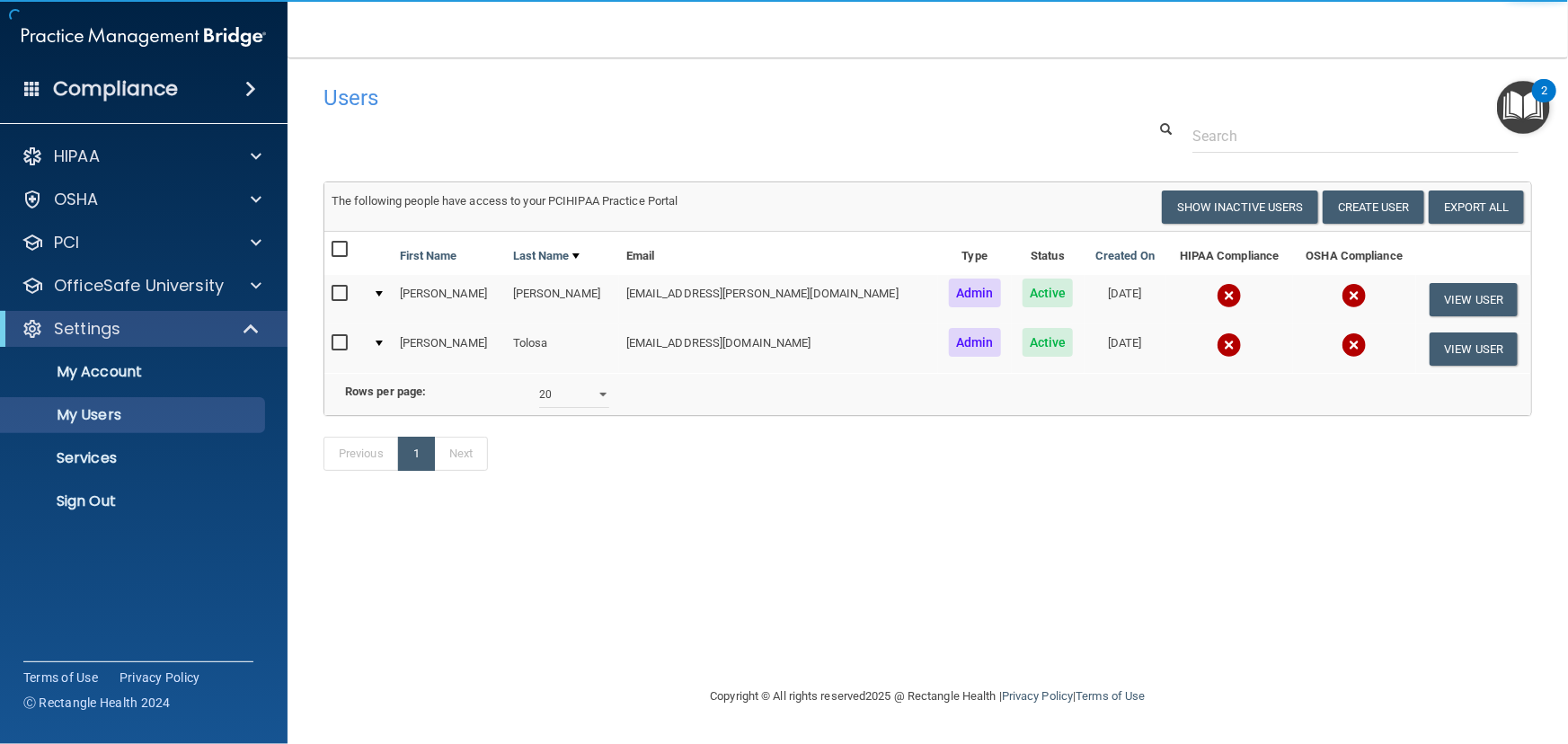
click at [339, 342] on input "checkbox" at bounding box center [342, 343] width 21 height 14
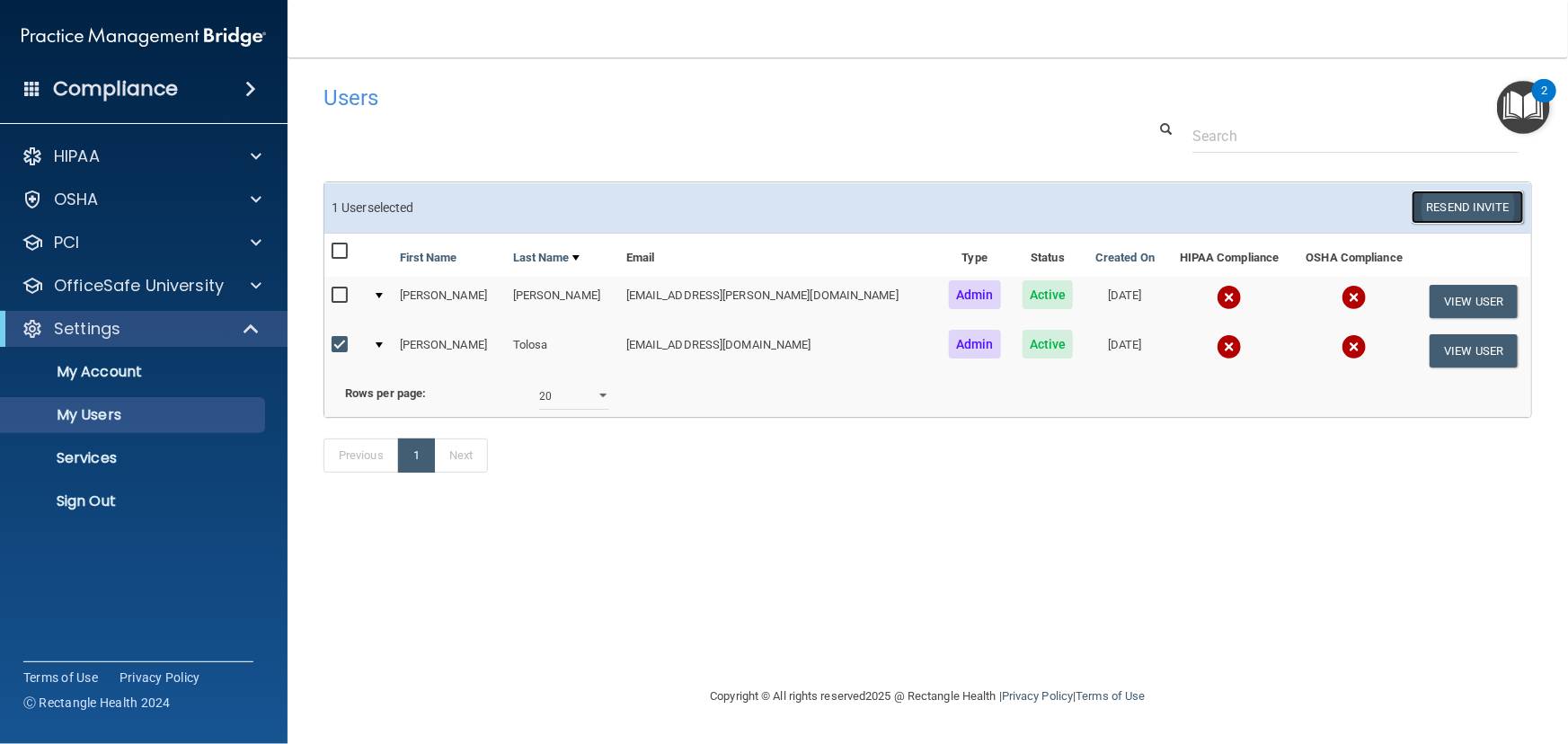
click at [1480, 204] on button "Resend Invite" at bounding box center [1468, 206] width 112 height 33
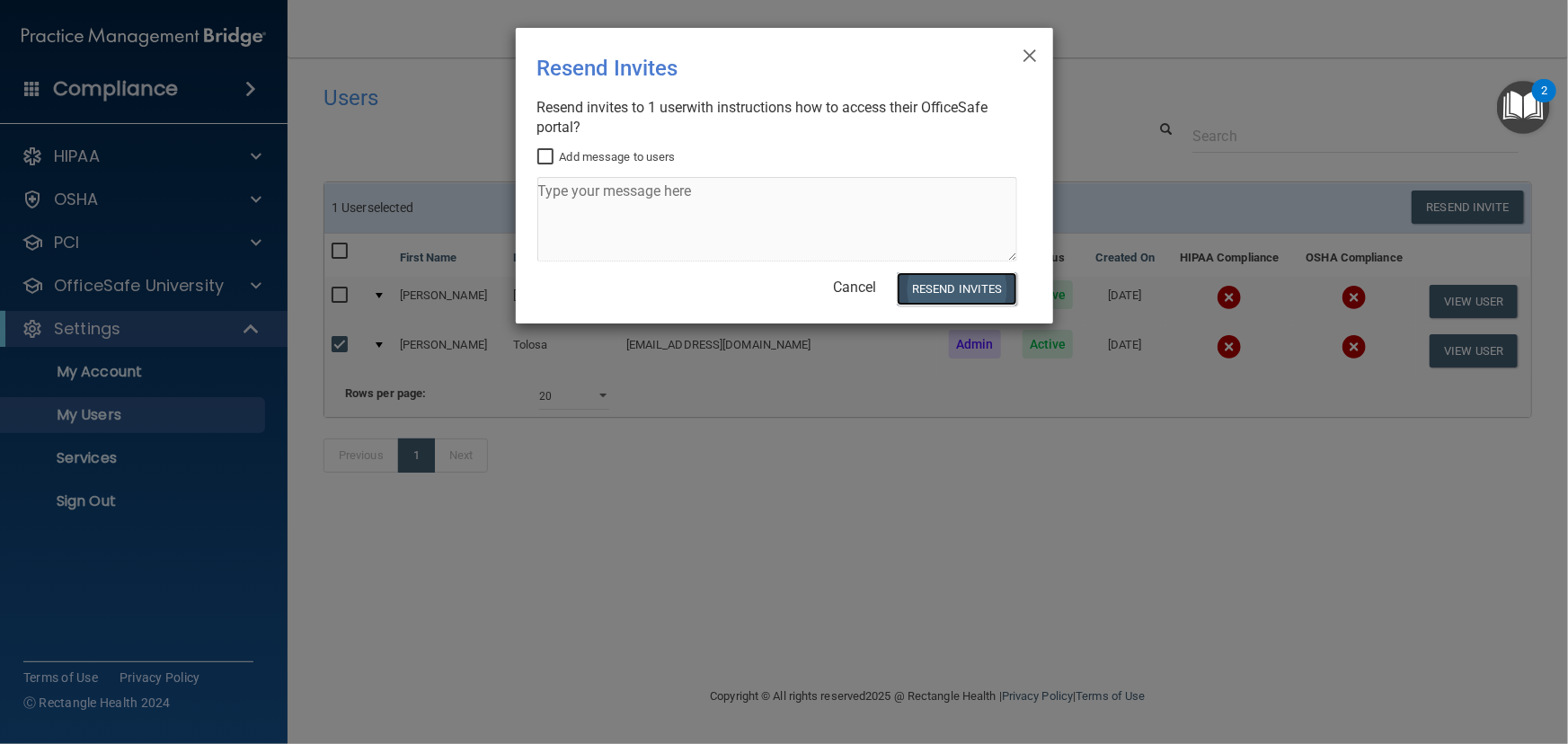
click at [950, 277] on button "Resend Invites" at bounding box center [956, 289] width 120 height 33
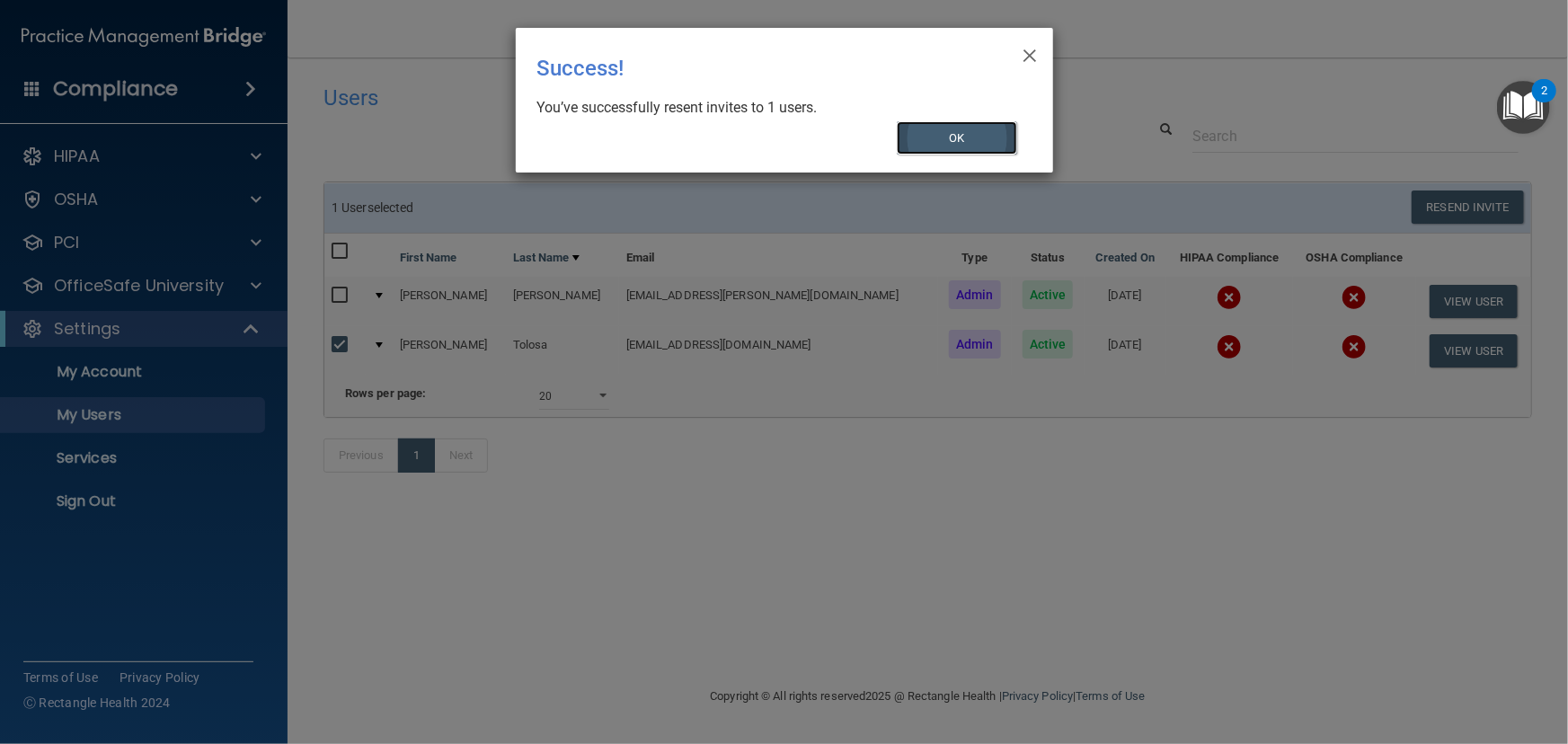
click at [938, 143] on button "OK" at bounding box center [956, 137] width 121 height 33
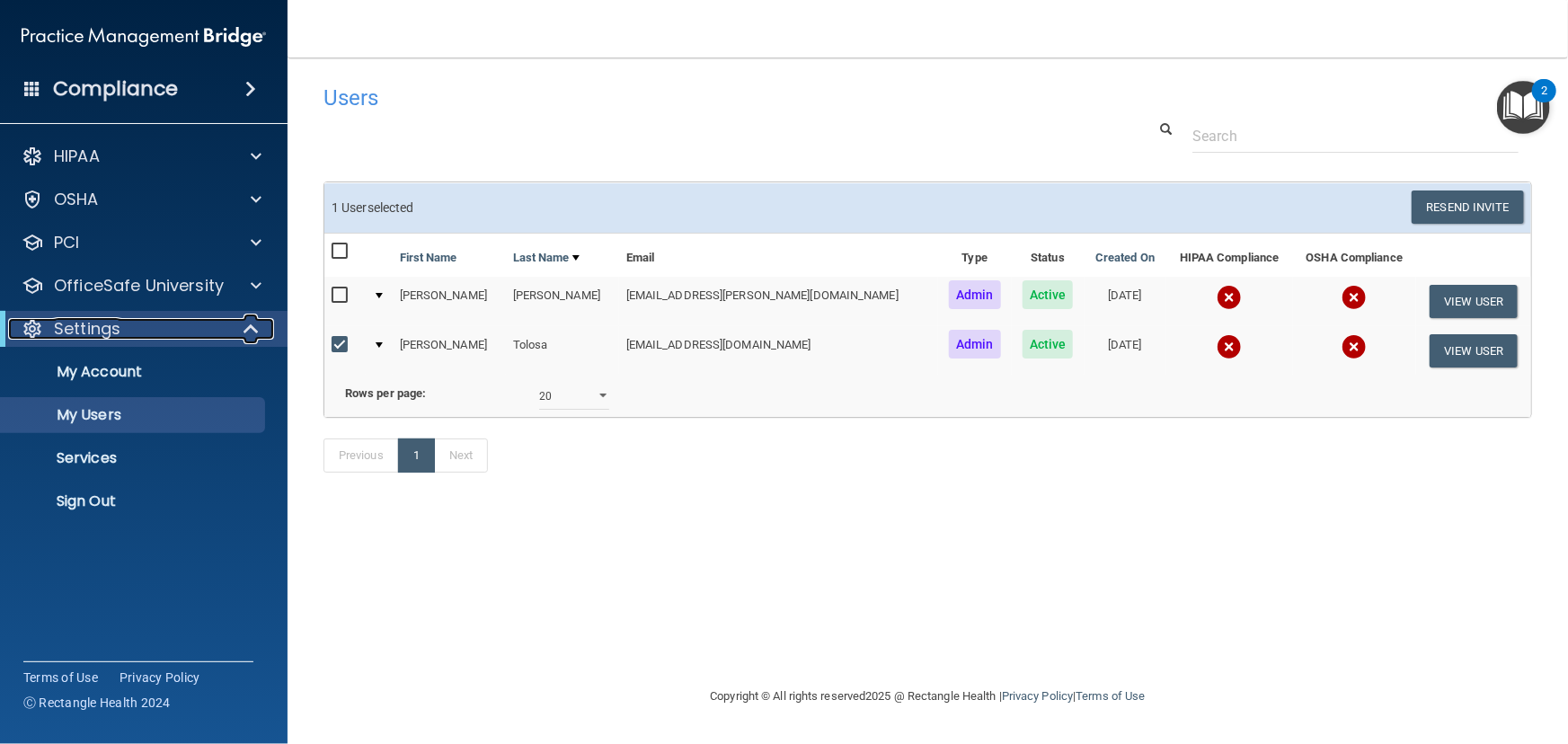
click at [221, 323] on div "Settings" at bounding box center [119, 329] width 222 height 22
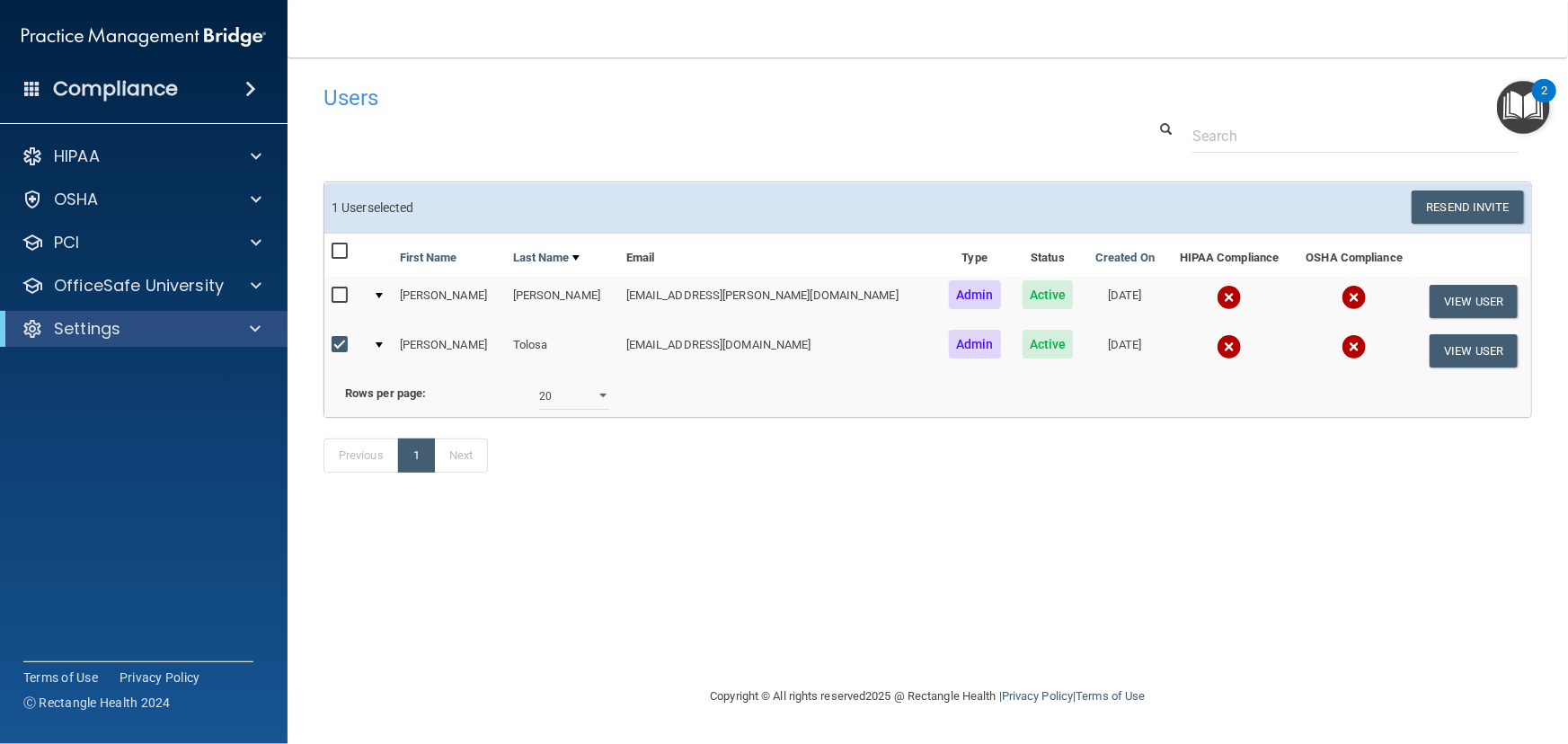
click at [732, 500] on div "Previous 1 Next" at bounding box center [927, 459] width 1235 height 82
click at [341, 345] on input "checkbox" at bounding box center [342, 345] width 21 height 14
checkbox input "false"
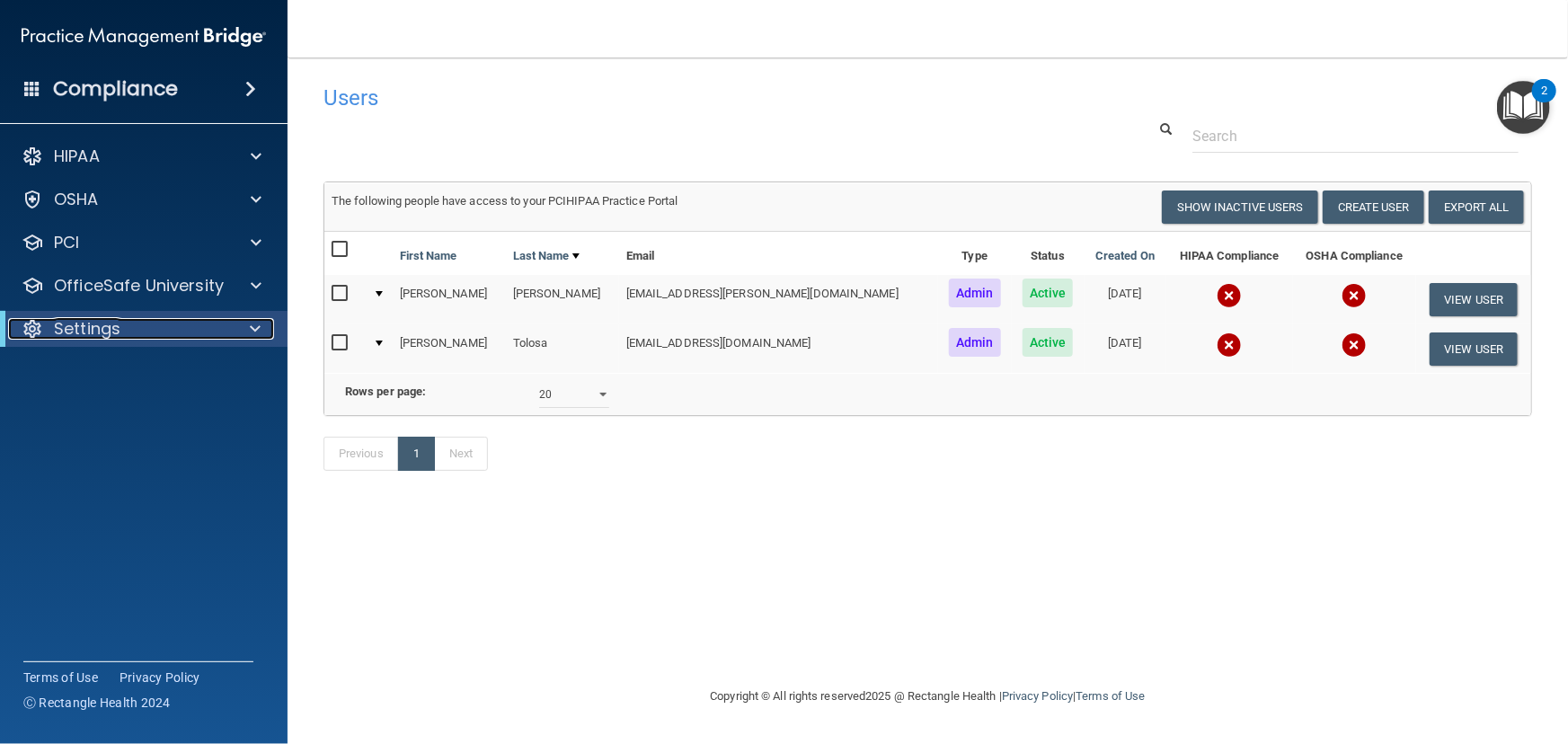
click at [170, 322] on div "Settings" at bounding box center [119, 329] width 222 height 22
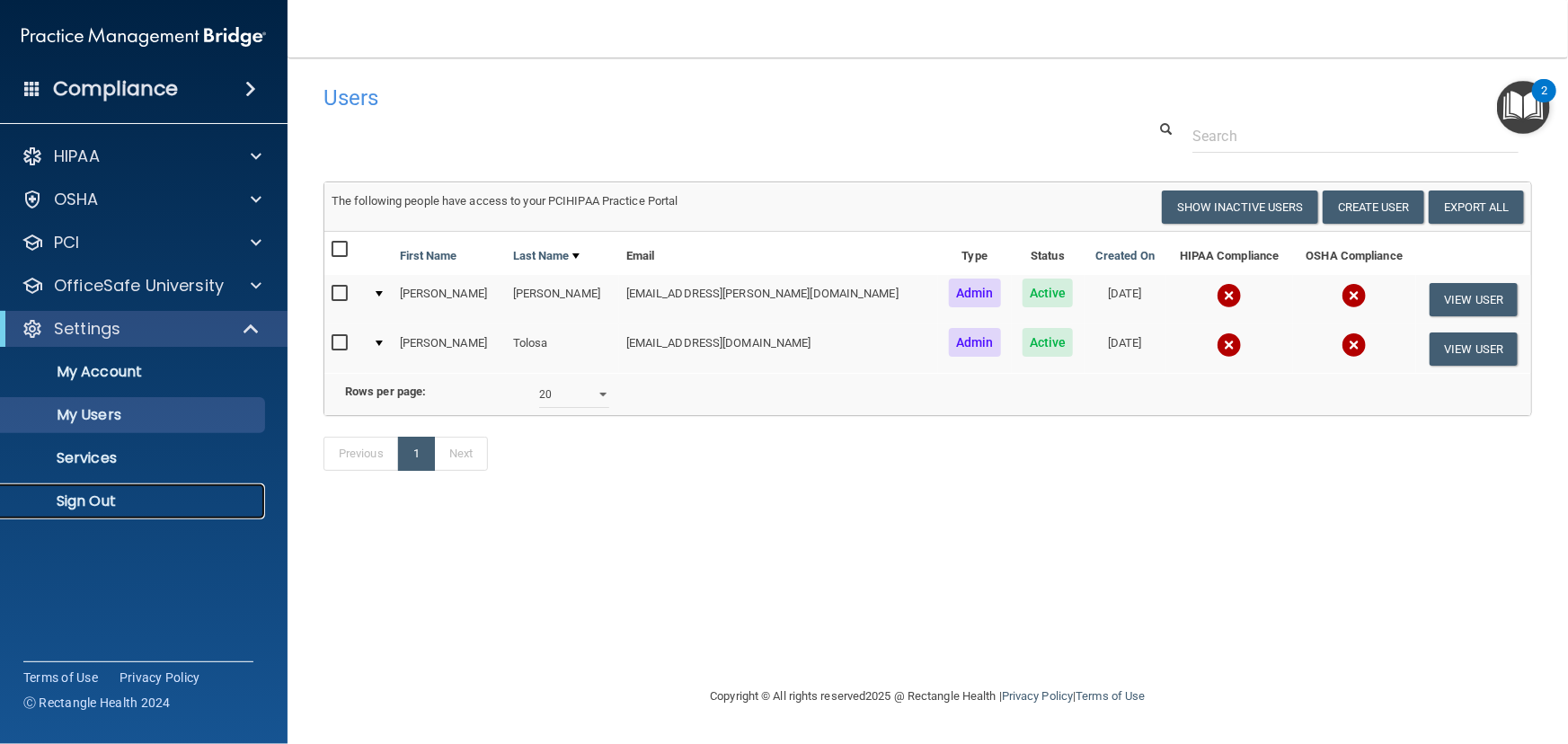
click at [98, 496] on p "Sign Out" at bounding box center [134, 501] width 245 height 18
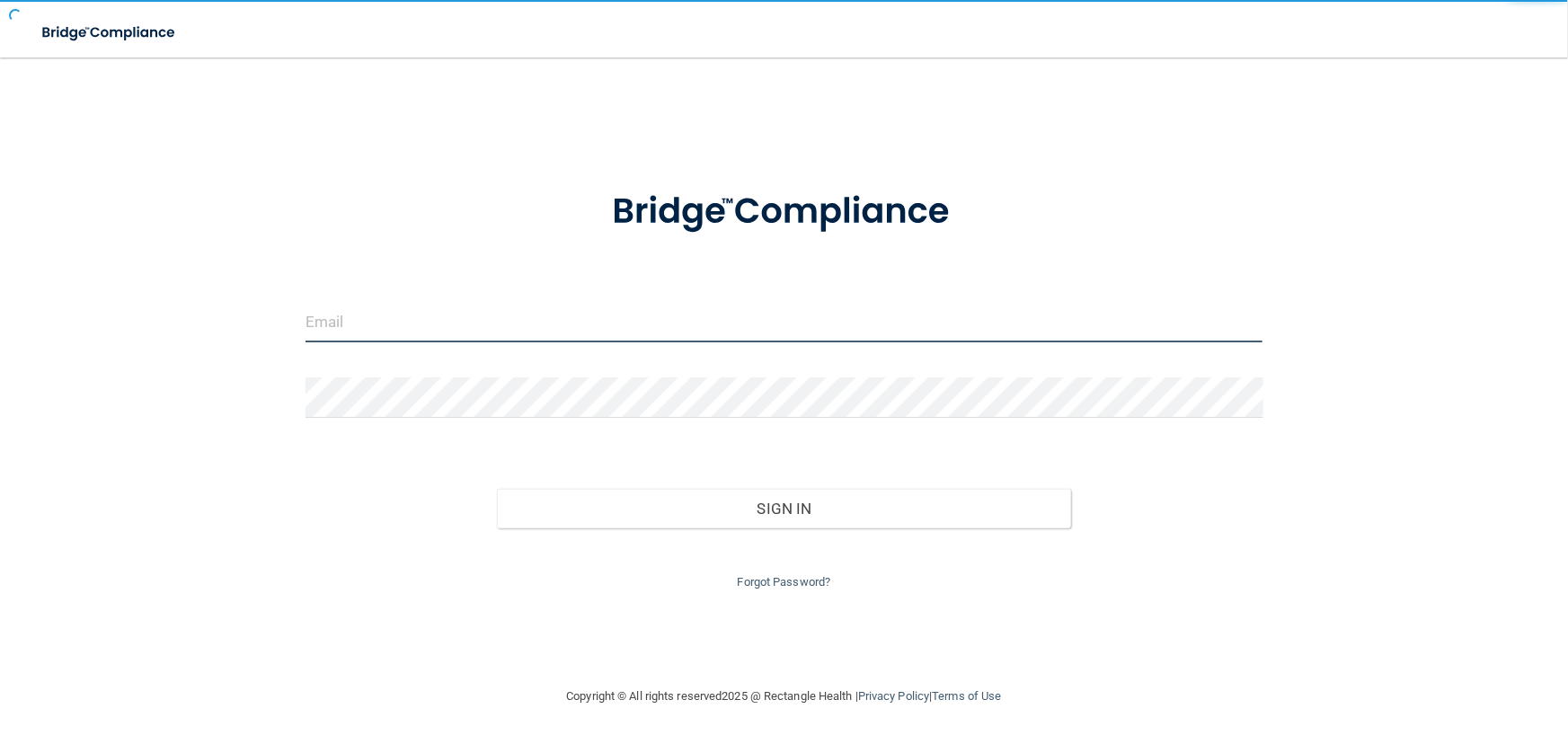
type input "[EMAIL_ADDRESS][DOMAIN_NAME]"
